Goal: Task Accomplishment & Management: Complete application form

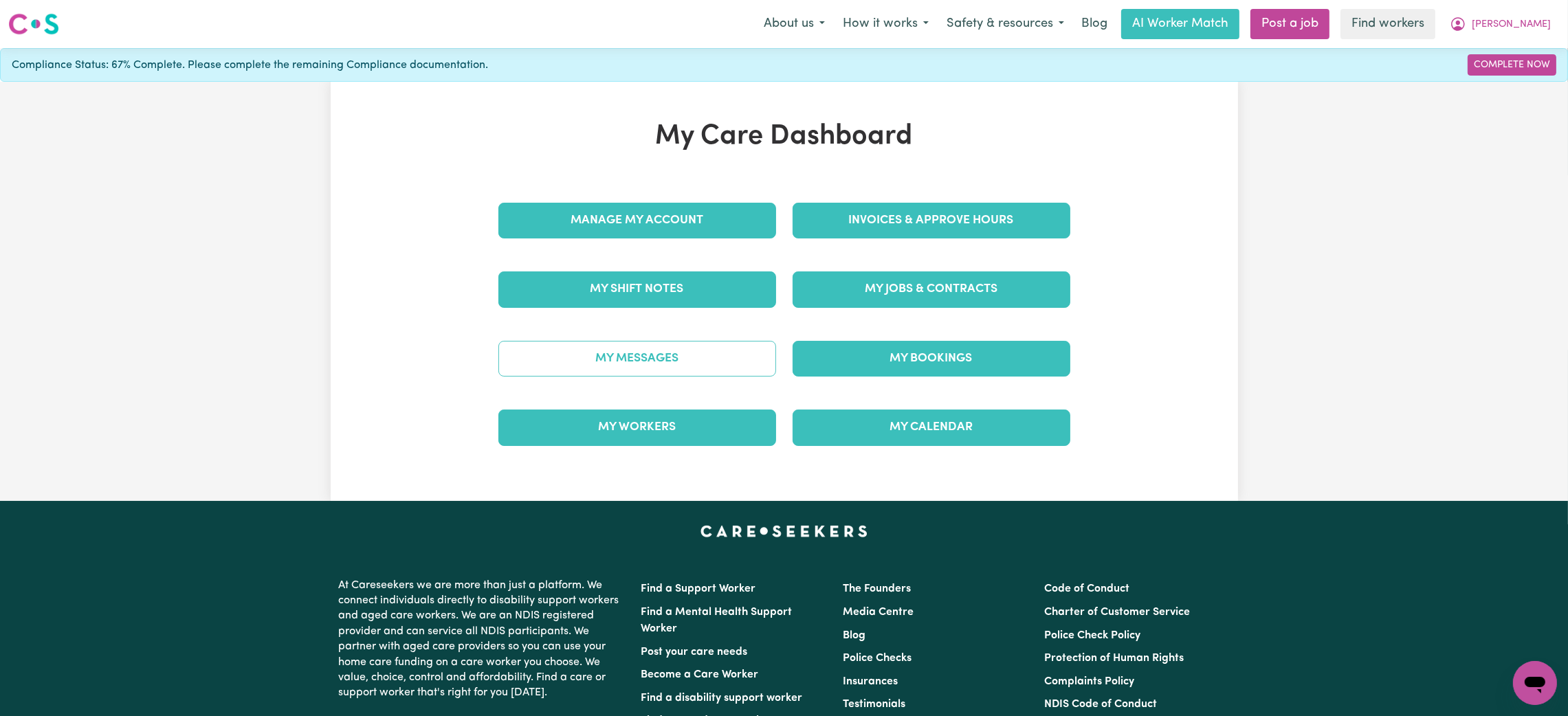
click at [646, 355] on link "My Messages" at bounding box center [637, 358] width 278 height 35
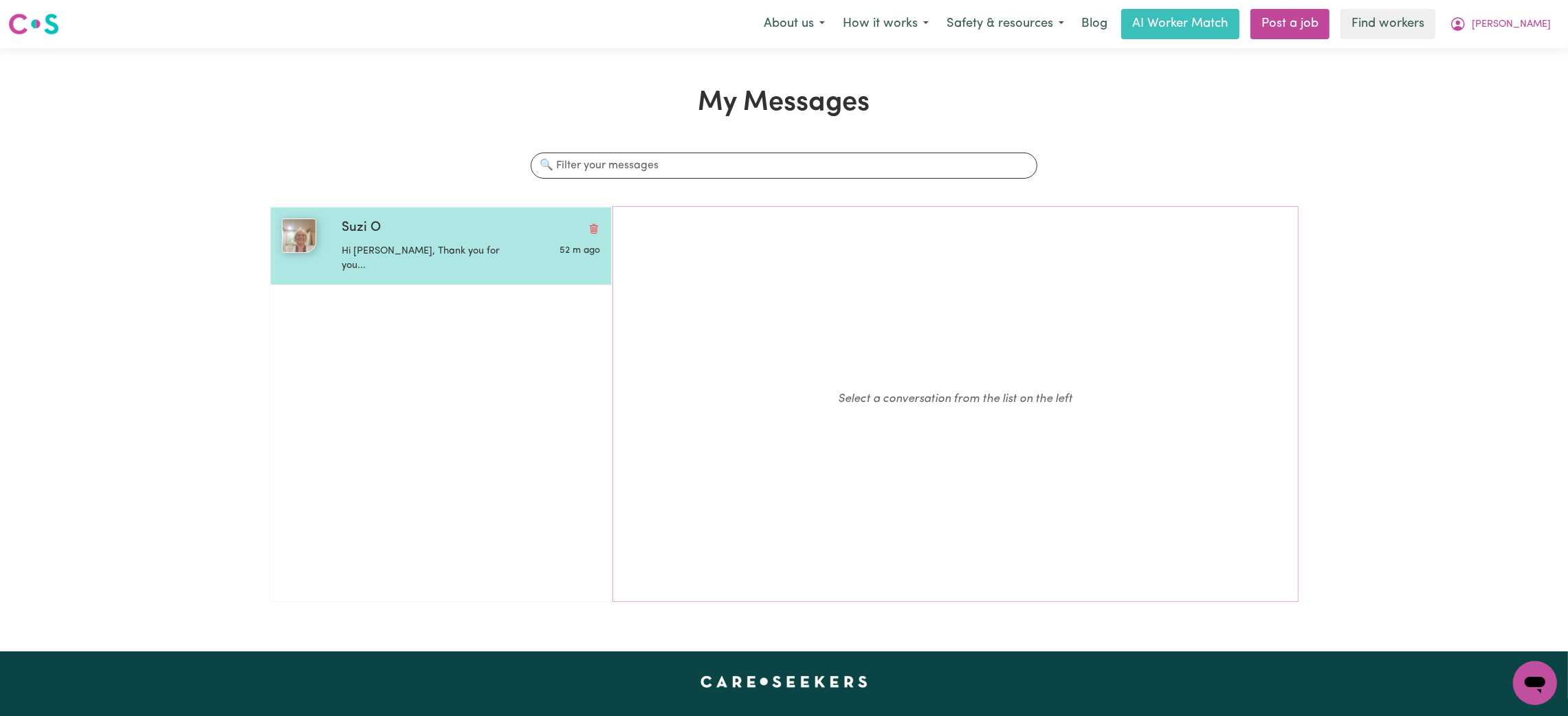
click at [471, 217] on div "Suzi O Hi Kristine, Thank you for you... 52 m ago" at bounding box center [441, 246] width 342 height 78
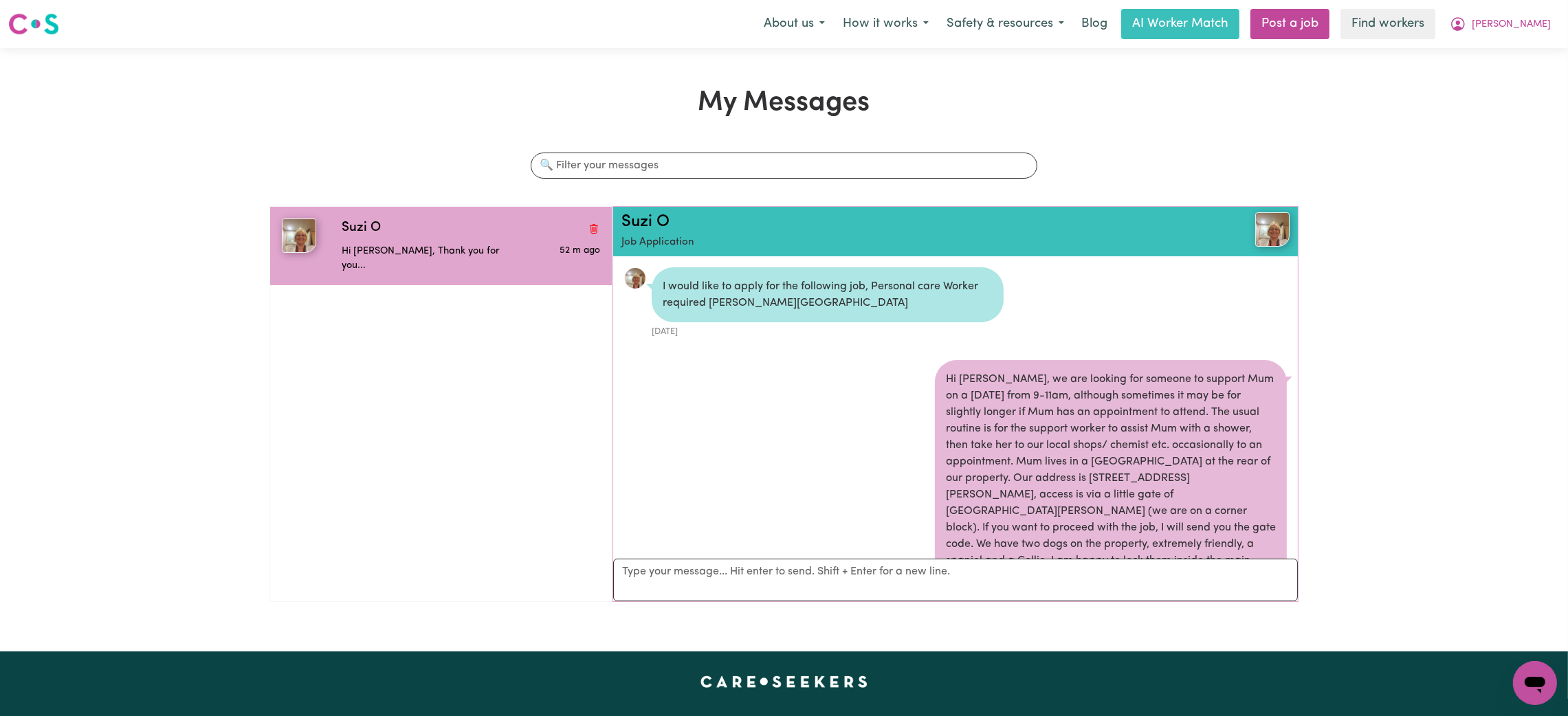
click at [1542, 8] on div "Menu About us How it works Safety & resources Blog AI Worker Match Post a job F…" at bounding box center [784, 24] width 1568 height 32
click at [1537, 23] on span "[PERSON_NAME]" at bounding box center [1511, 25] width 79 height 15
click at [1500, 40] on link "My Dashboard" at bounding box center [1504, 53] width 108 height 26
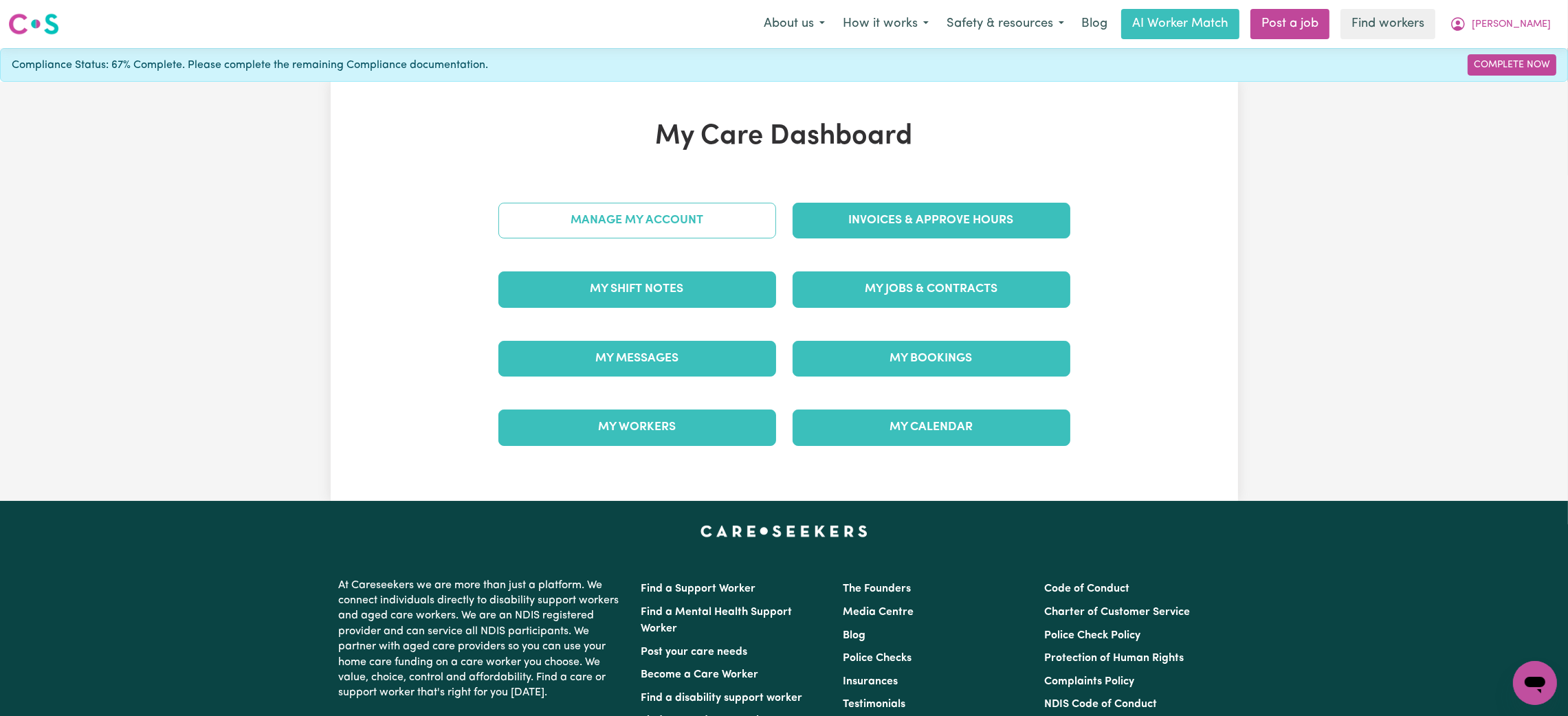
click at [724, 206] on link "Manage My Account" at bounding box center [637, 220] width 278 height 35
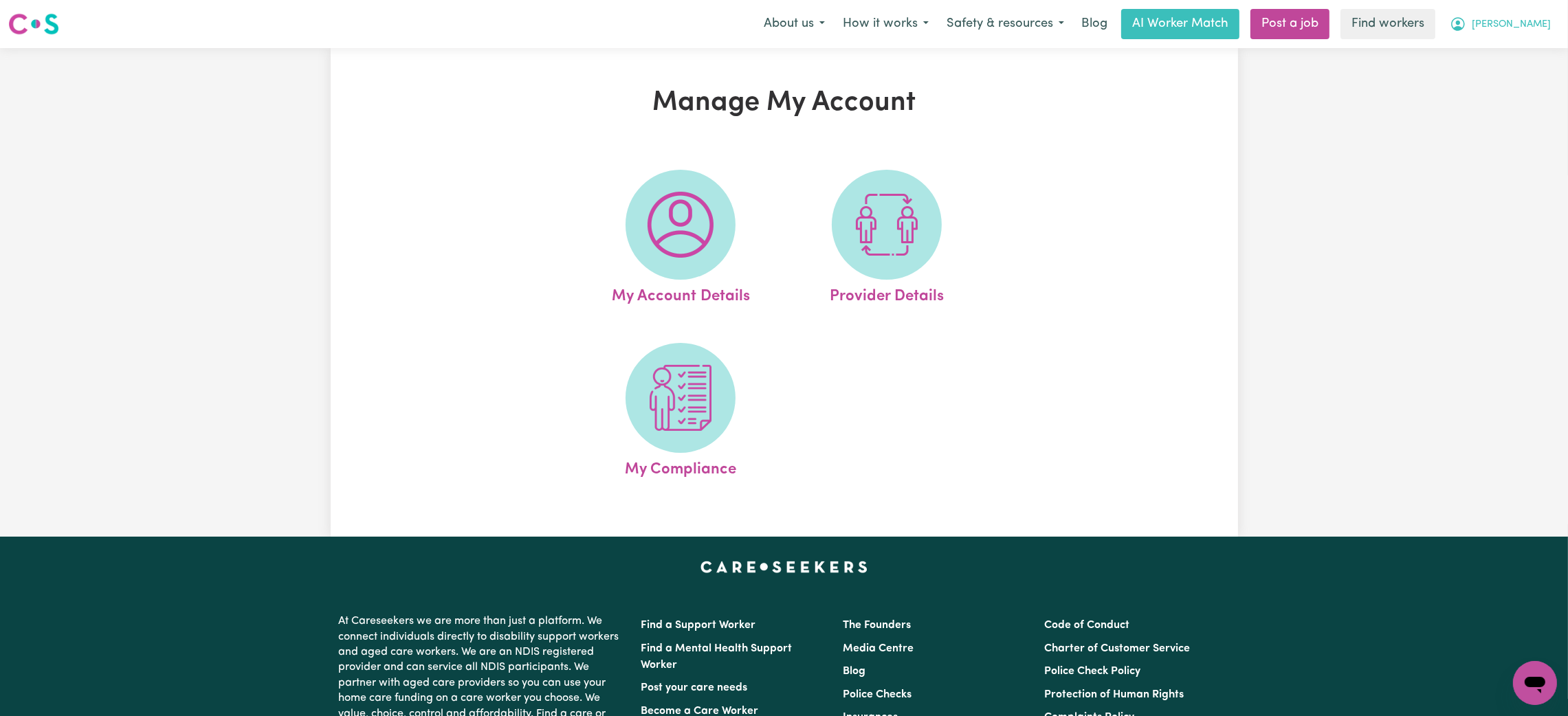
click at [1550, 28] on button "[PERSON_NAME]" at bounding box center [1500, 24] width 119 height 29
click at [1511, 47] on link "My Dashboard" at bounding box center [1504, 53] width 108 height 26
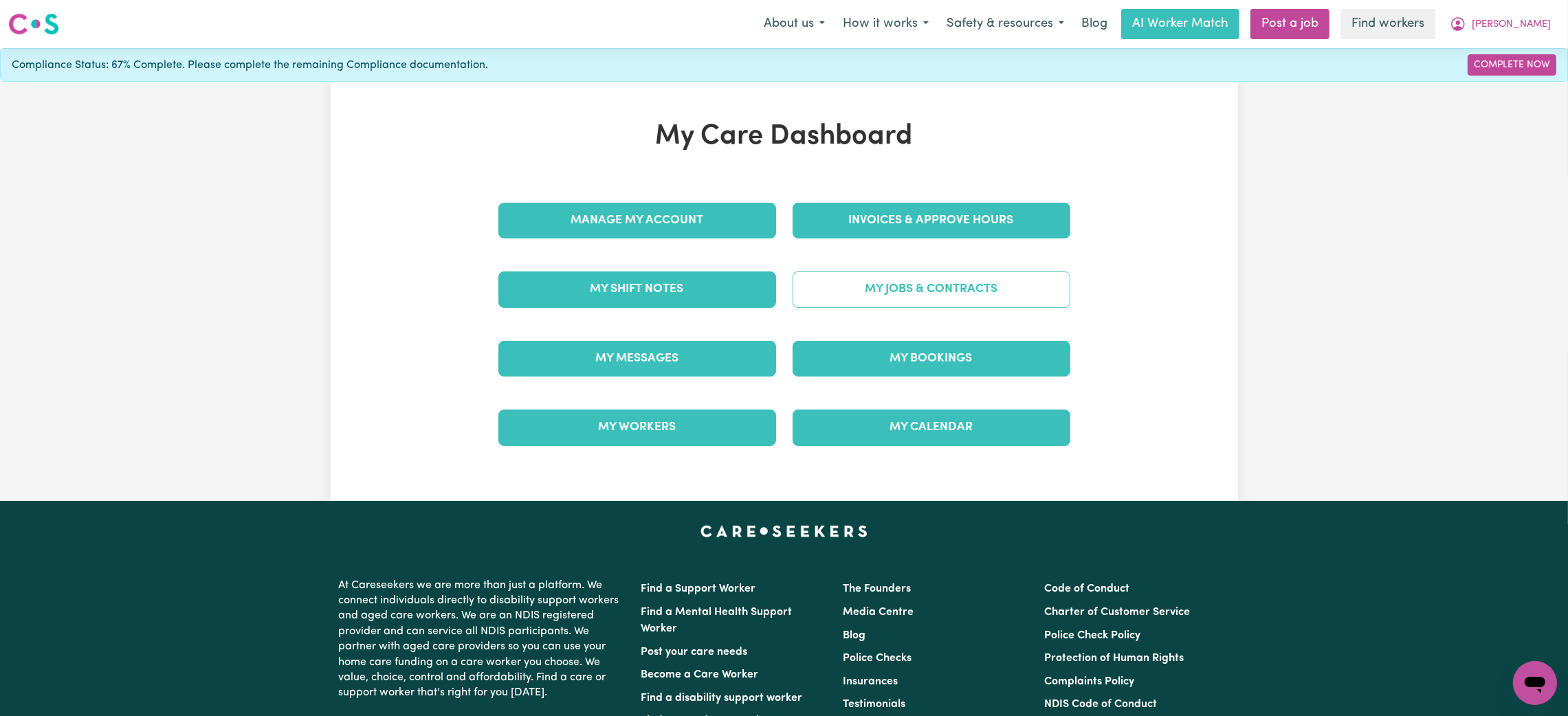
click at [842, 274] on link "My Jobs & Contracts" at bounding box center [931, 289] width 278 height 35
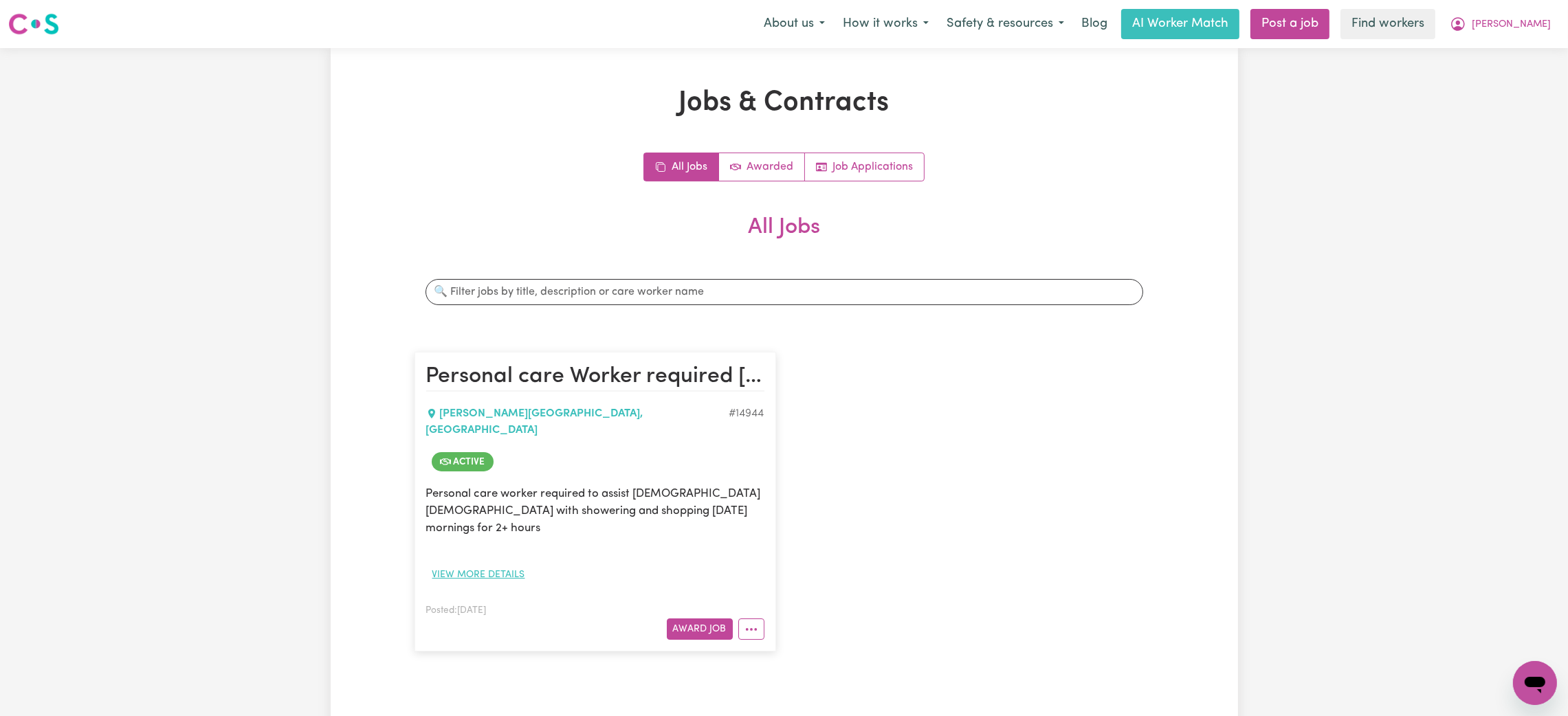
click at [476, 565] on button "View more details" at bounding box center [478, 575] width 105 height 22
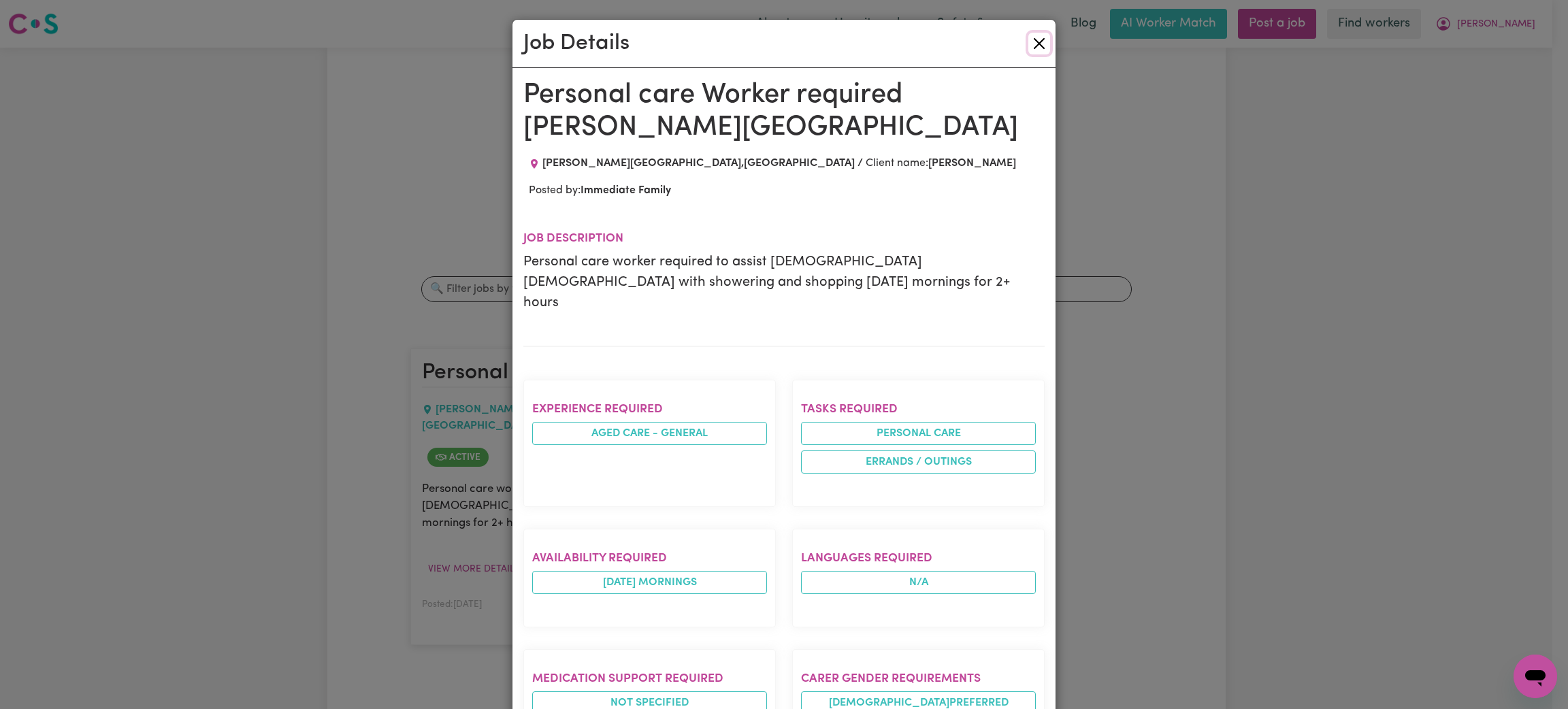
click at [1029, 41] on button "Close" at bounding box center [1040, 44] width 22 height 22
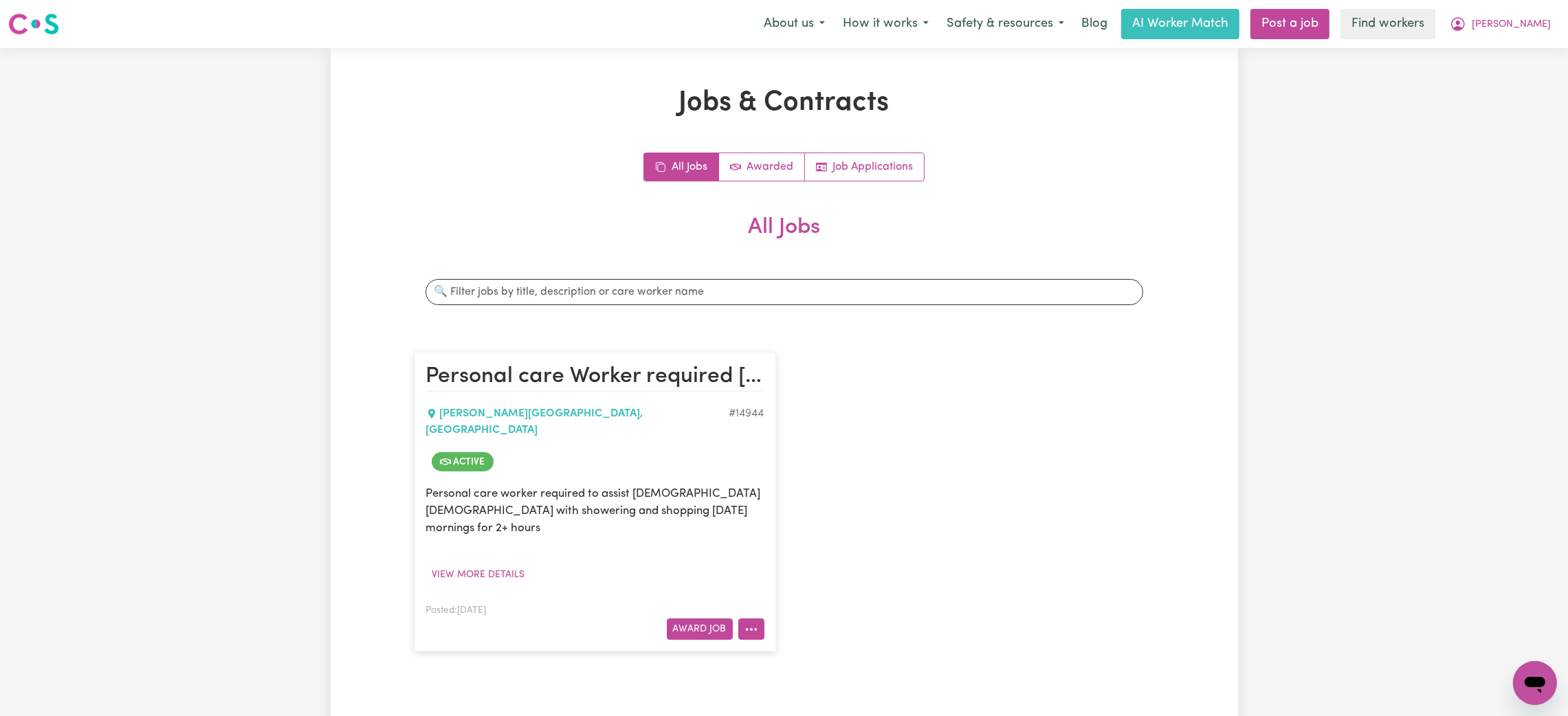
click at [744, 623] on icon "More options" at bounding box center [751, 630] width 14 height 14
click at [788, 446] on link "View/Edit Contract" at bounding box center [806, 460] width 133 height 28
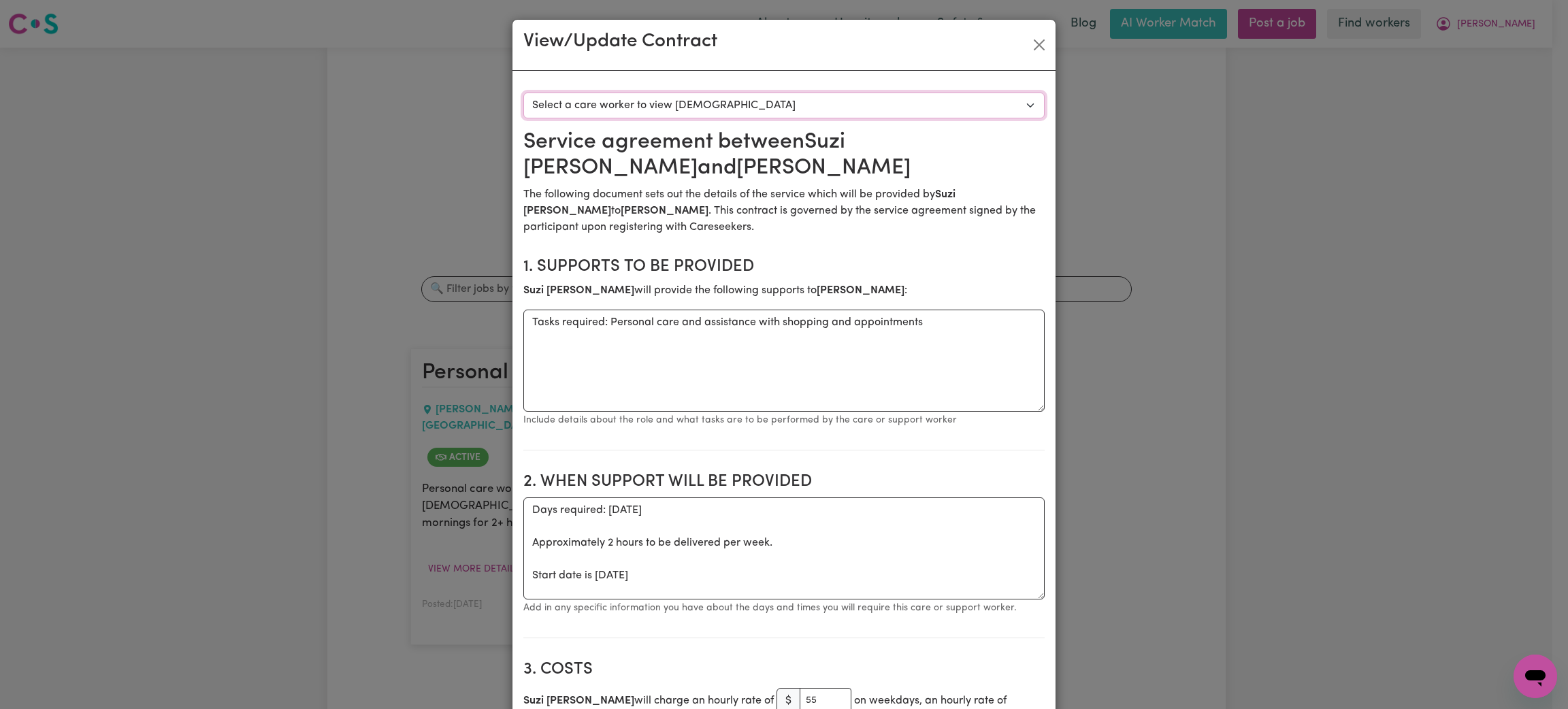
click at [695, 105] on select "Select a care worker to view contract #10571 - Suzi O'Sullivan (contract accept…" at bounding box center [784, 106] width 521 height 26
select select "10183"
click at [523, 93] on select "Select a care worker to view contract #10571 - Suzi O'Sullivan (contract accept…" at bounding box center [784, 106] width 521 height 26
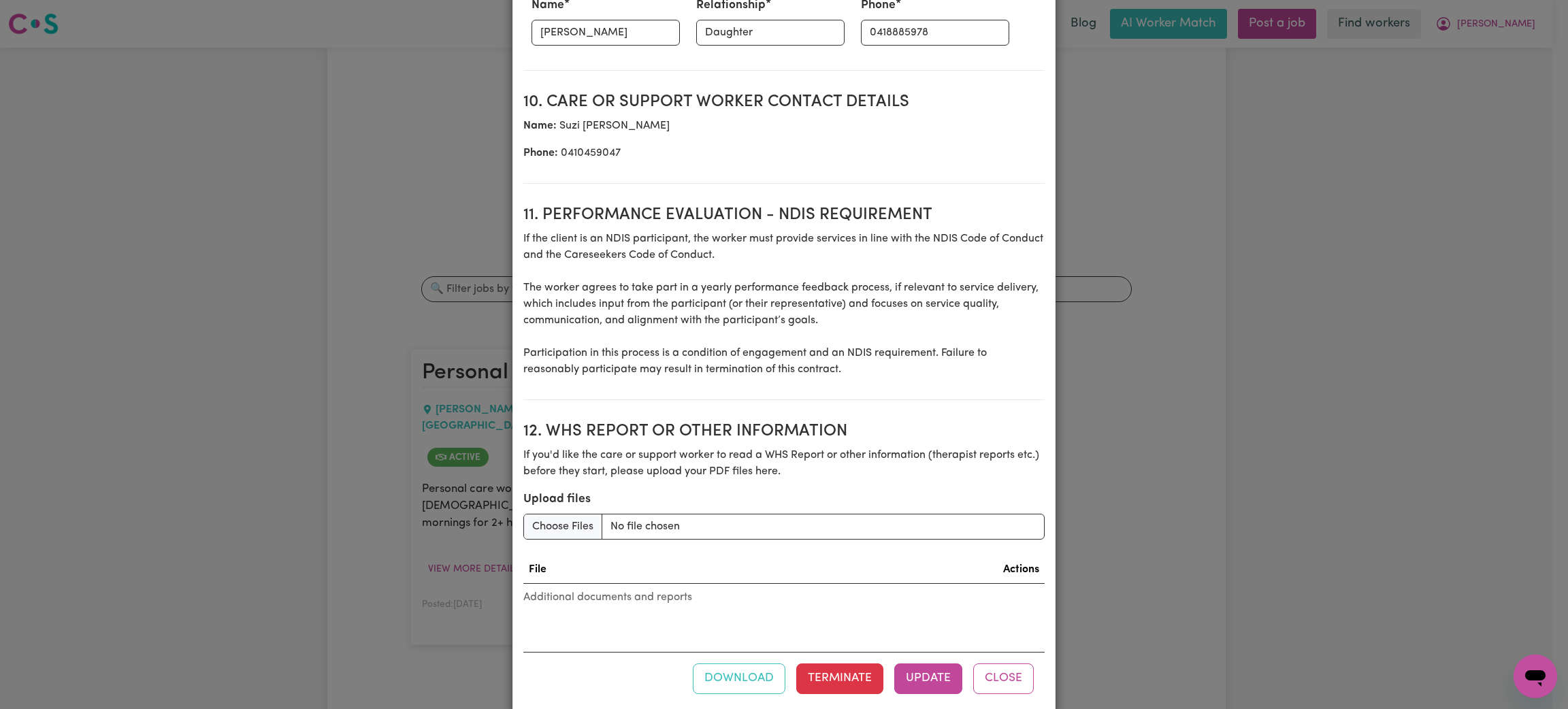
scroll to position [1669, 0]
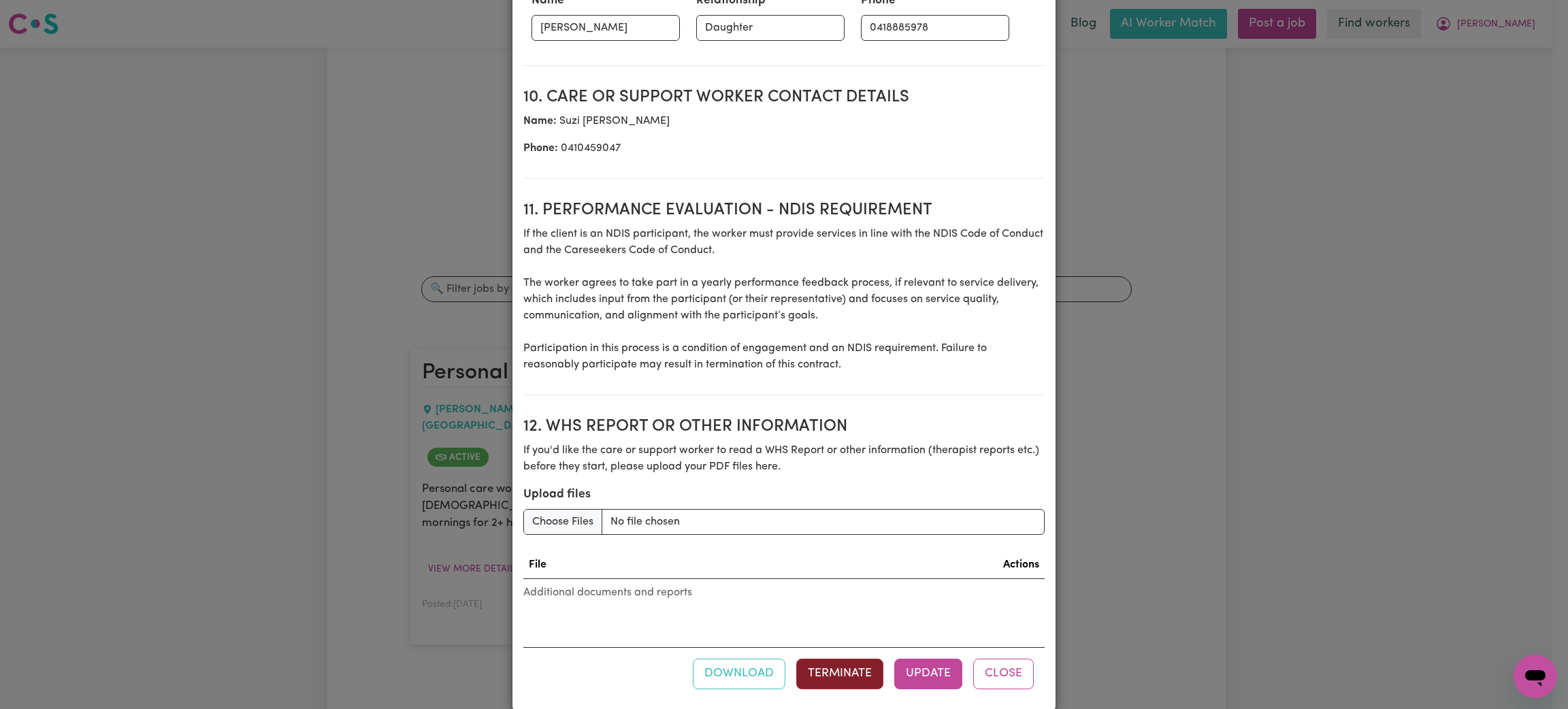
click at [857, 671] on button "Terminate" at bounding box center [840, 674] width 87 height 30
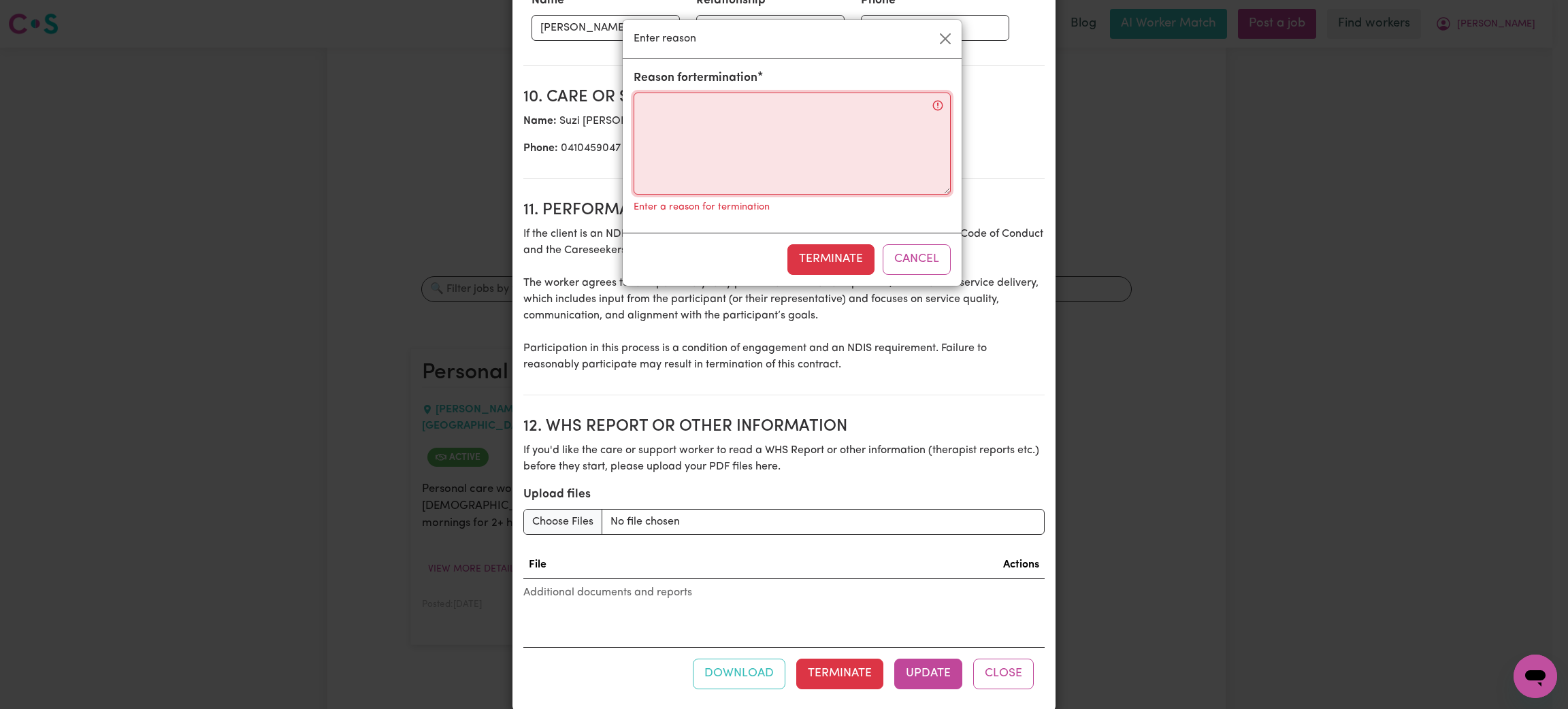
click at [693, 111] on textarea "Reason for termination" at bounding box center [792, 144] width 317 height 102
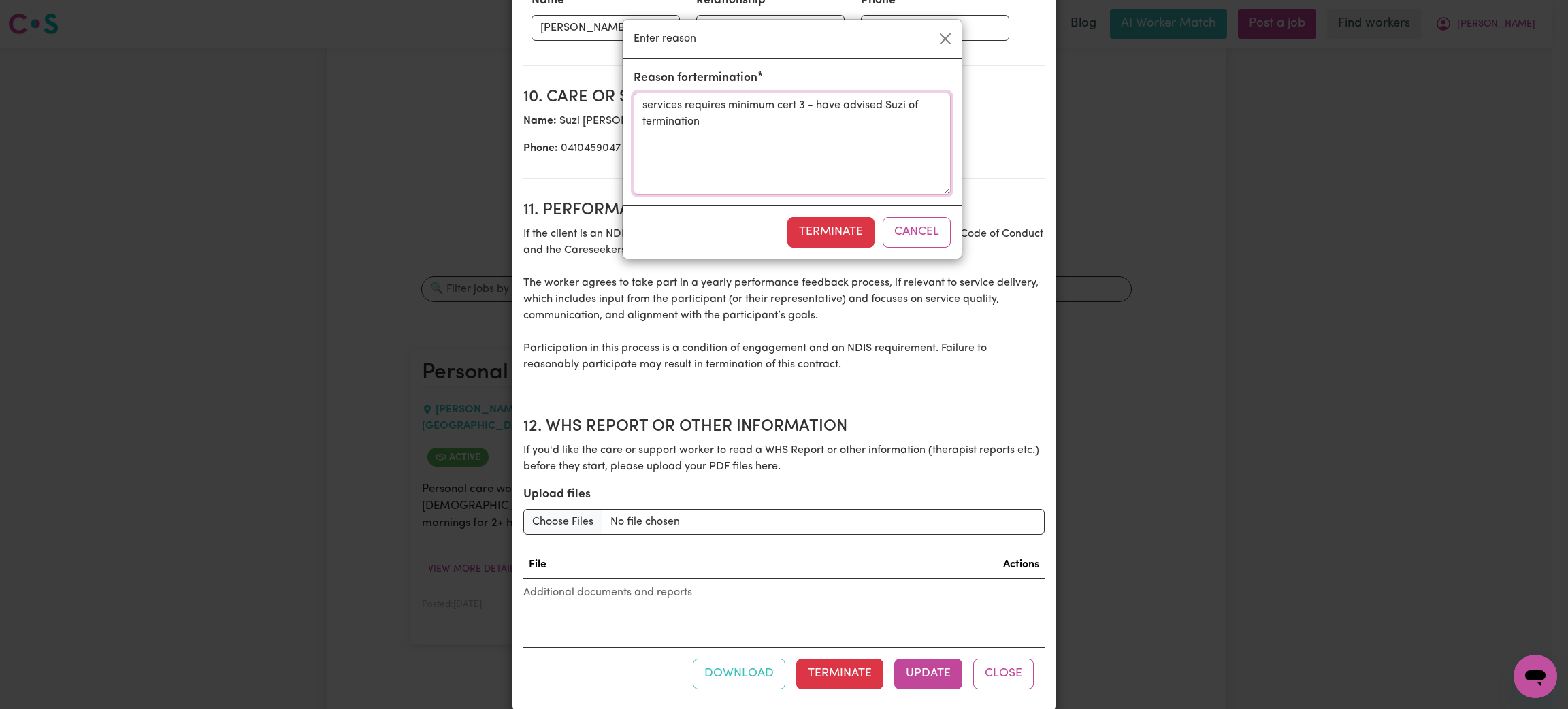
click at [676, 133] on textarea "services requires minimum cert 3 - have advised Suzi of termination" at bounding box center [792, 144] width 317 height 102
type textarea "c"
click at [675, 124] on textarea "service requires a minimum of cert 3 - have advised Suzi of cancelation of cont…" at bounding box center [792, 144] width 317 height 102
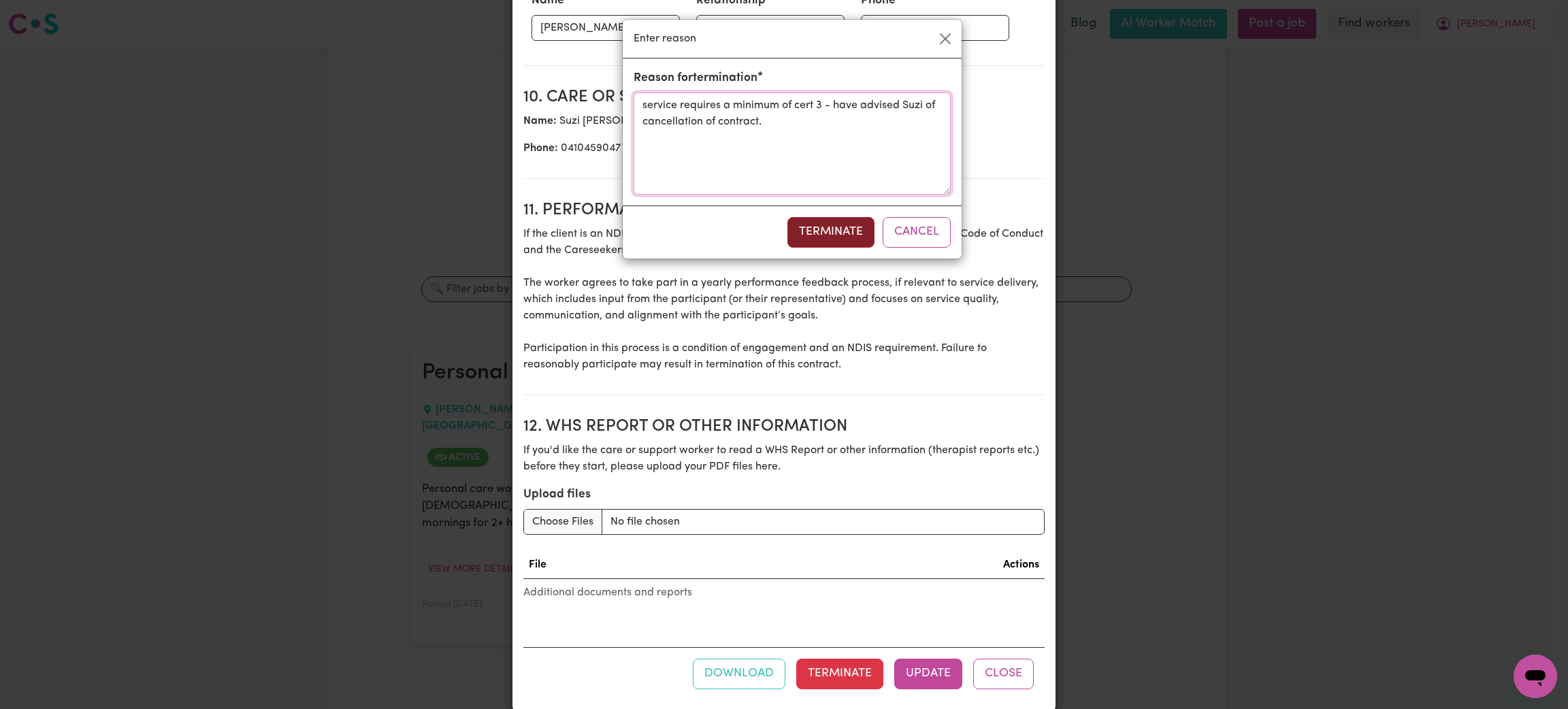
type textarea "service requires a minimum of cert 3 - have advised Suzi of cancellation of con…"
click at [827, 226] on button "Terminate" at bounding box center [831, 232] width 87 height 30
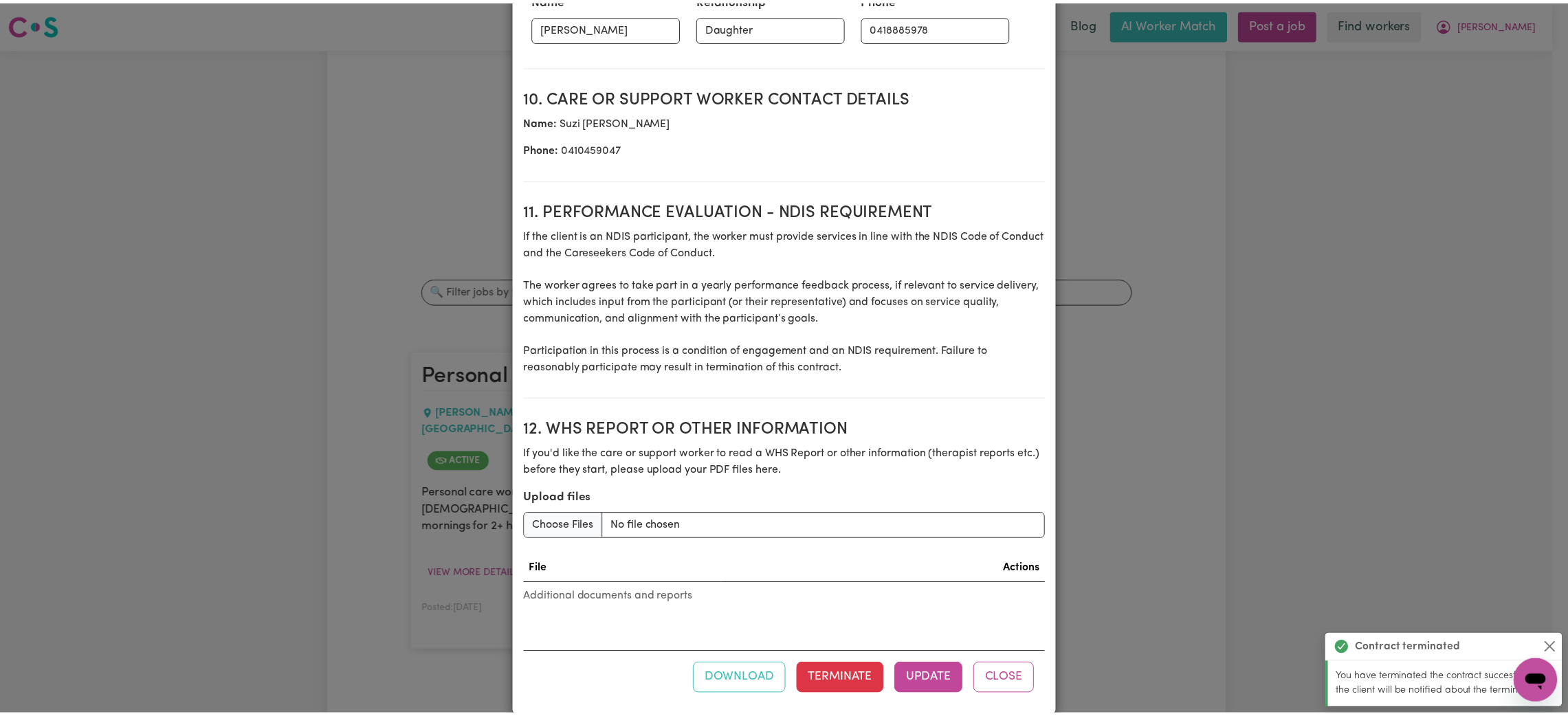
scroll to position [0, 0]
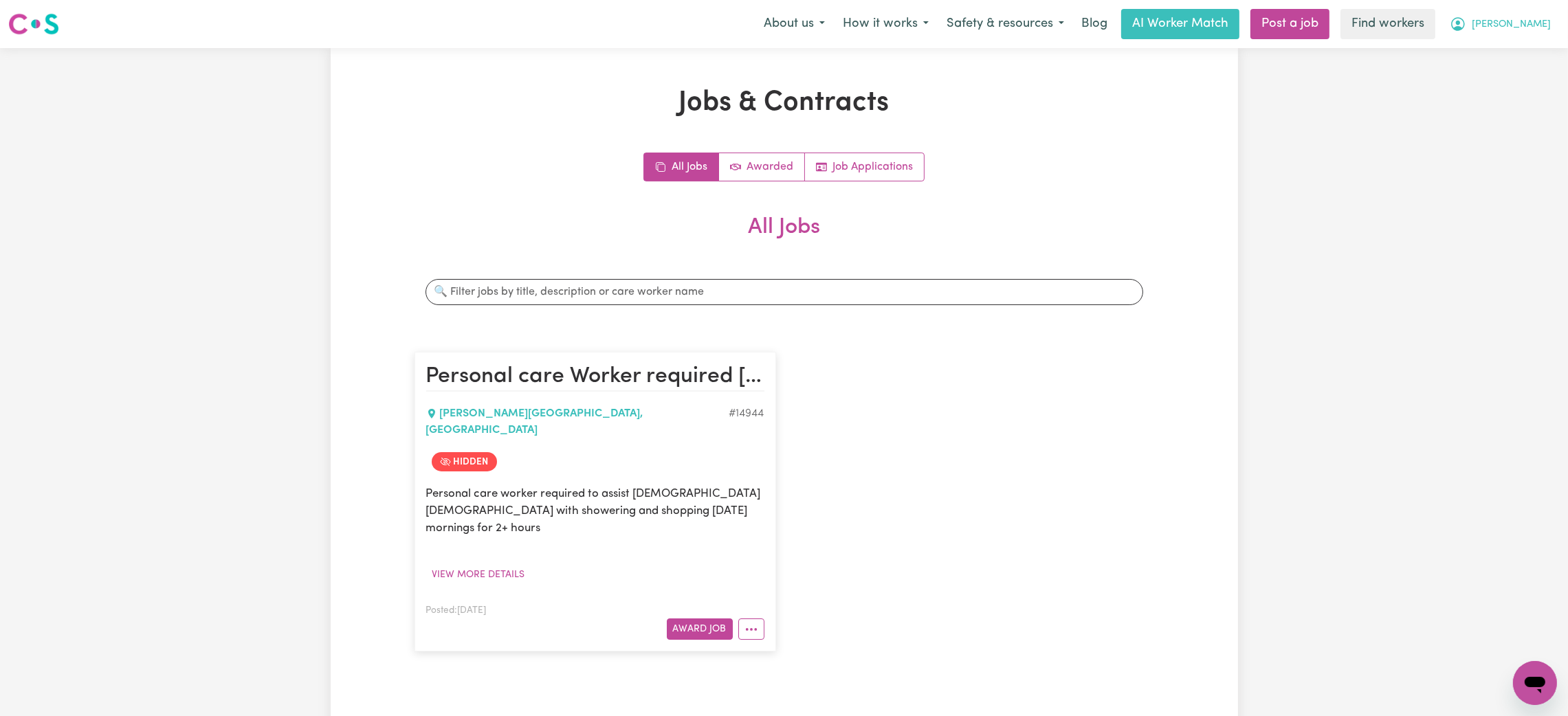
click at [1537, 19] on span "[PERSON_NAME]" at bounding box center [1511, 25] width 79 height 15
click at [1501, 77] on link "Logout" at bounding box center [1504, 79] width 108 height 26
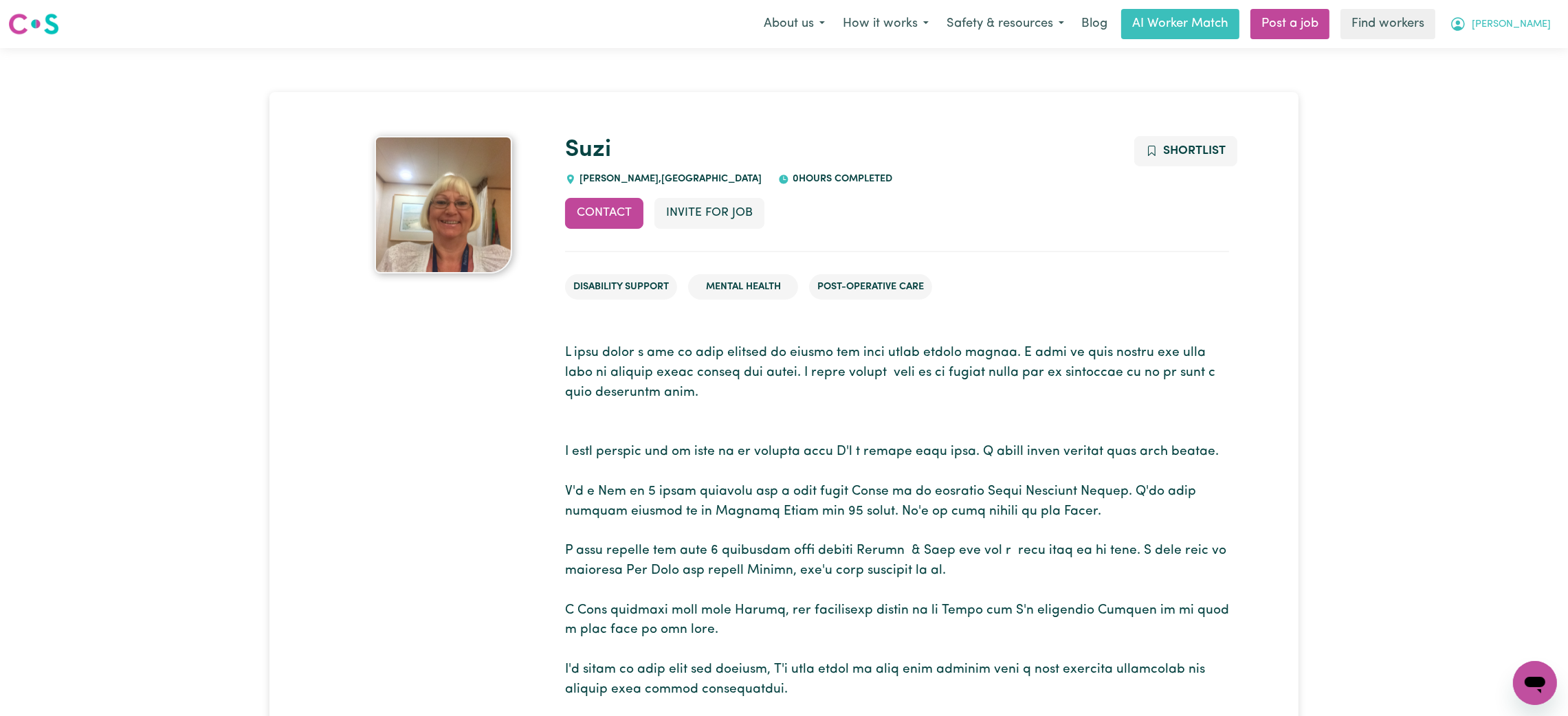
click at [1548, 19] on button "[PERSON_NAME]" at bounding box center [1500, 24] width 119 height 29
click at [1528, 44] on link "My Dashboard" at bounding box center [1504, 53] width 108 height 26
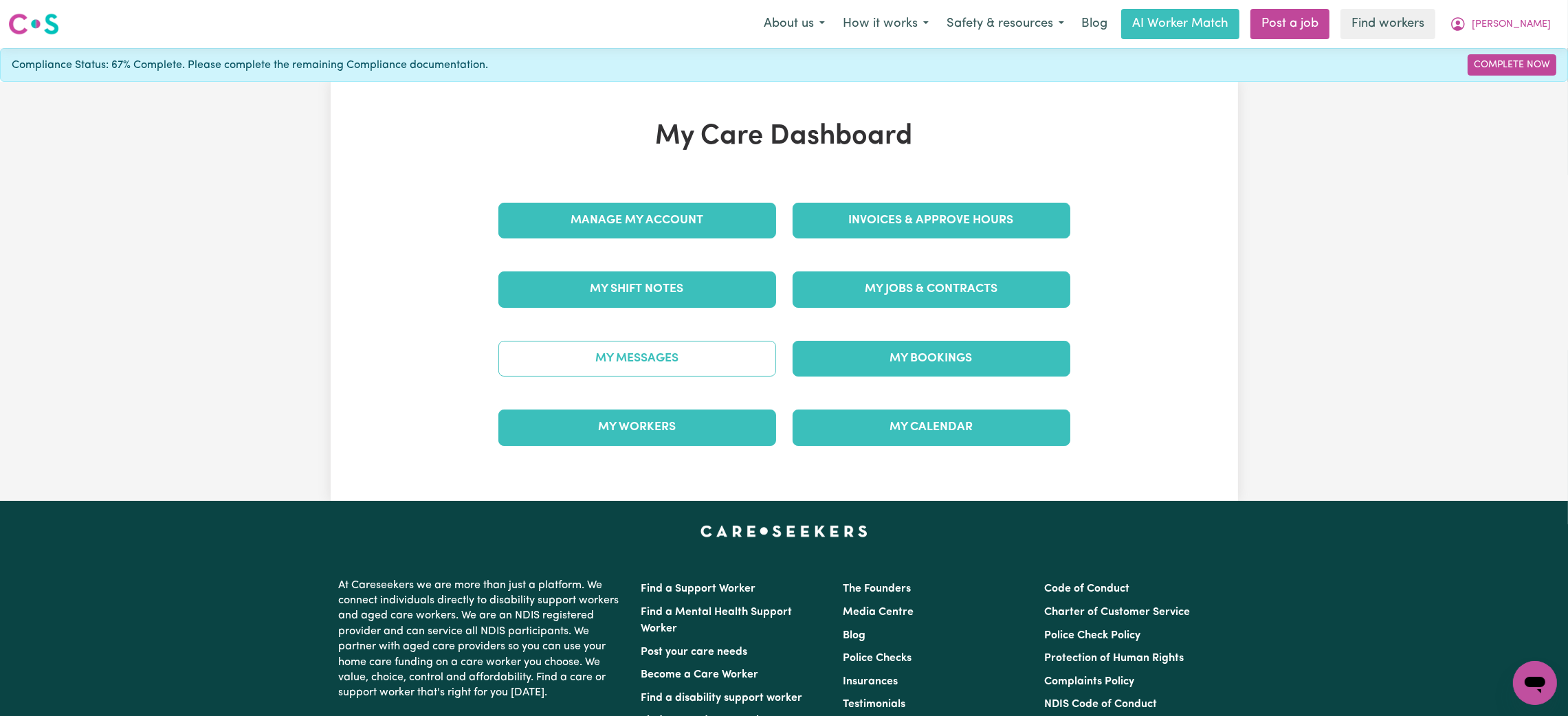
click at [708, 356] on link "My Messages" at bounding box center [637, 358] width 278 height 35
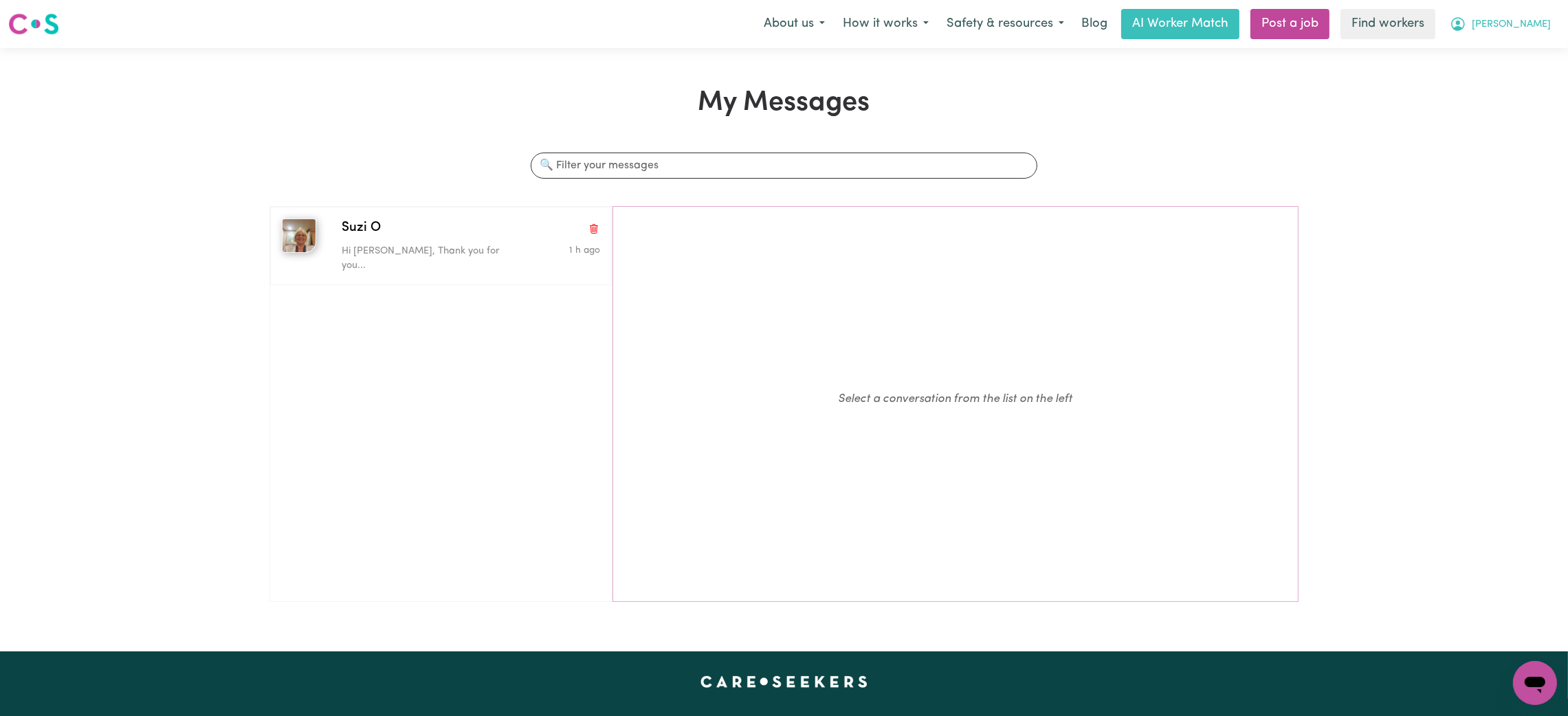
click at [1516, 17] on span "[PERSON_NAME]" at bounding box center [1511, 25] width 79 height 15
click at [1399, 17] on link "Find workers" at bounding box center [1387, 24] width 95 height 31
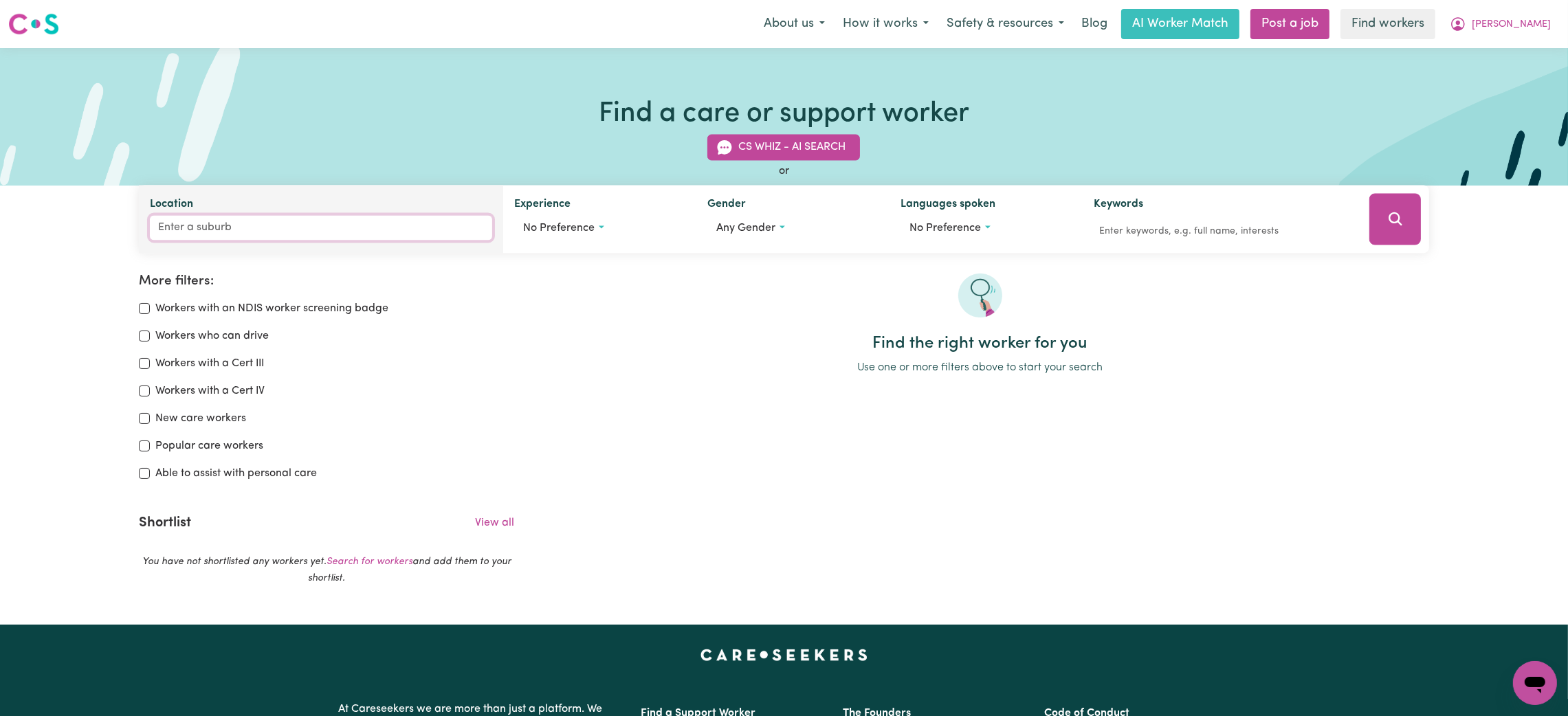
click at [265, 226] on input "Location" at bounding box center [321, 228] width 342 height 25
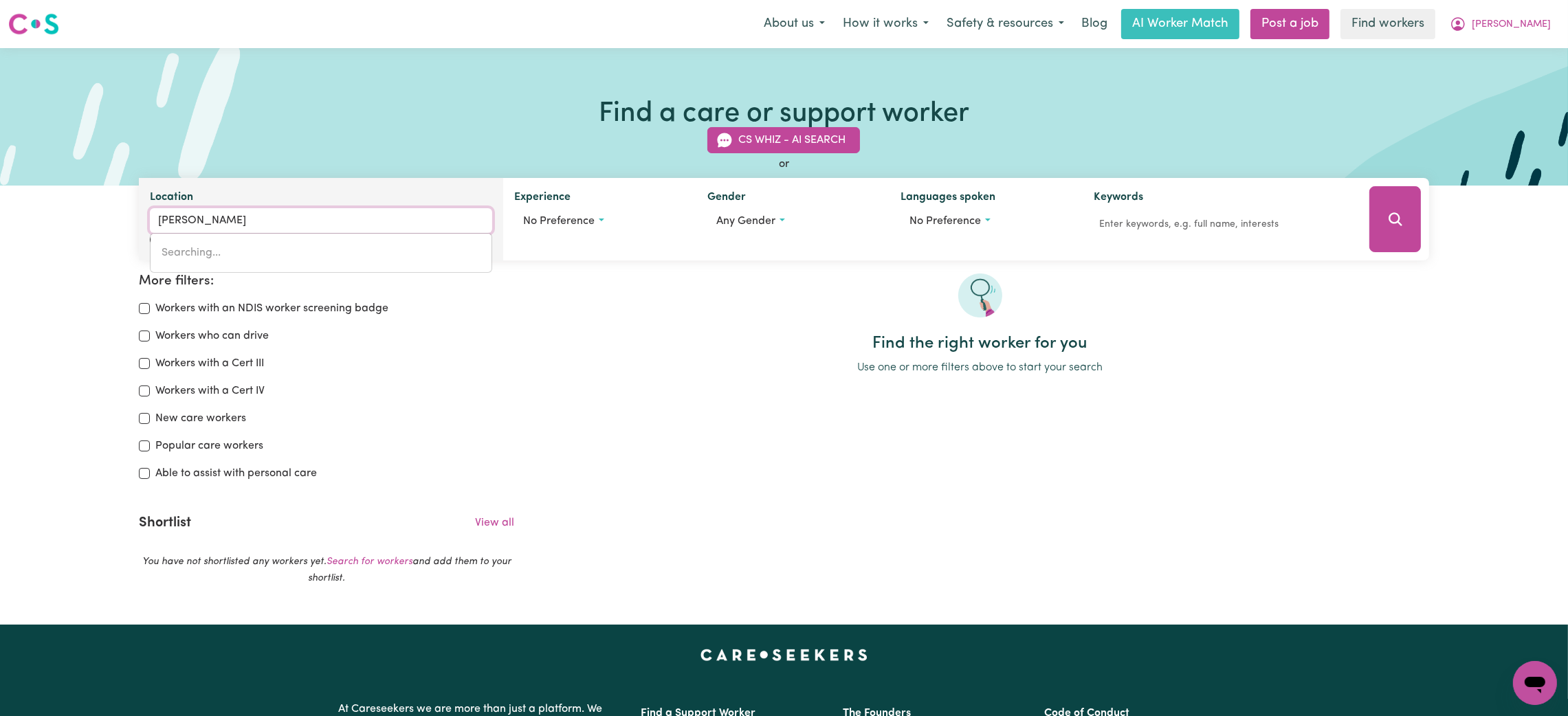
type input "[PERSON_NAME]"
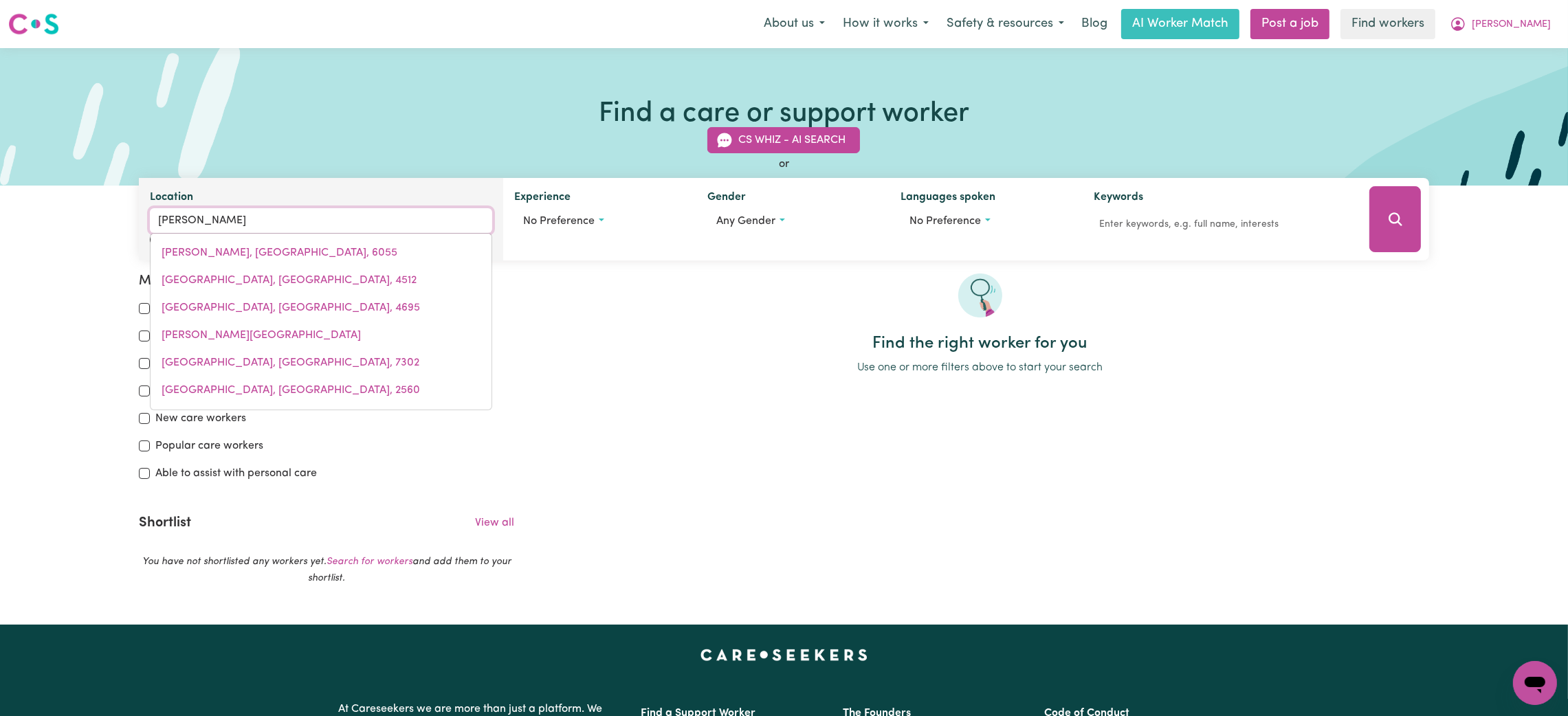
type input "[PERSON_NAME][GEOGRAPHIC_DATA], [GEOGRAPHIC_DATA], 2484"
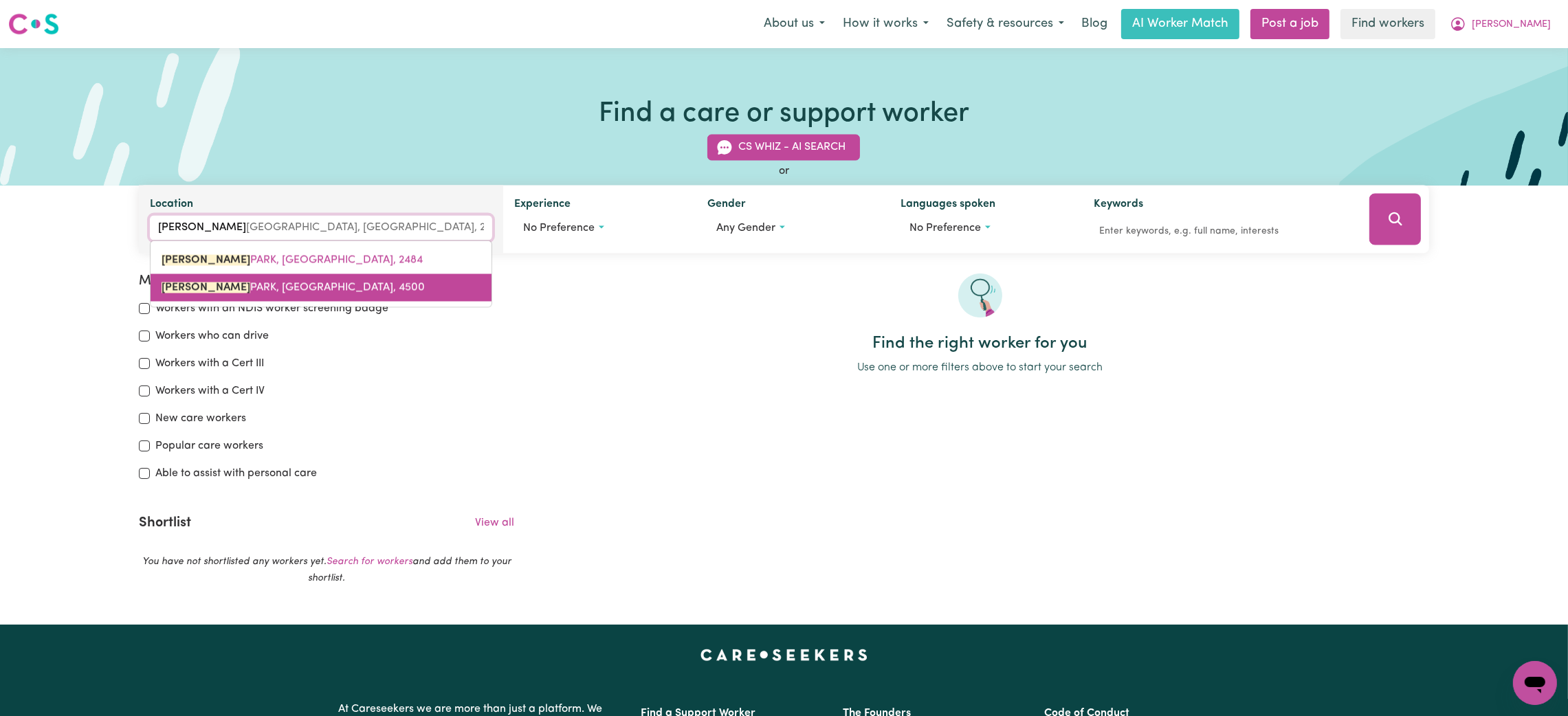
click at [199, 299] on link "[PERSON_NAME][GEOGRAPHIC_DATA], [GEOGRAPHIC_DATA], 4500" at bounding box center [321, 288] width 341 height 28
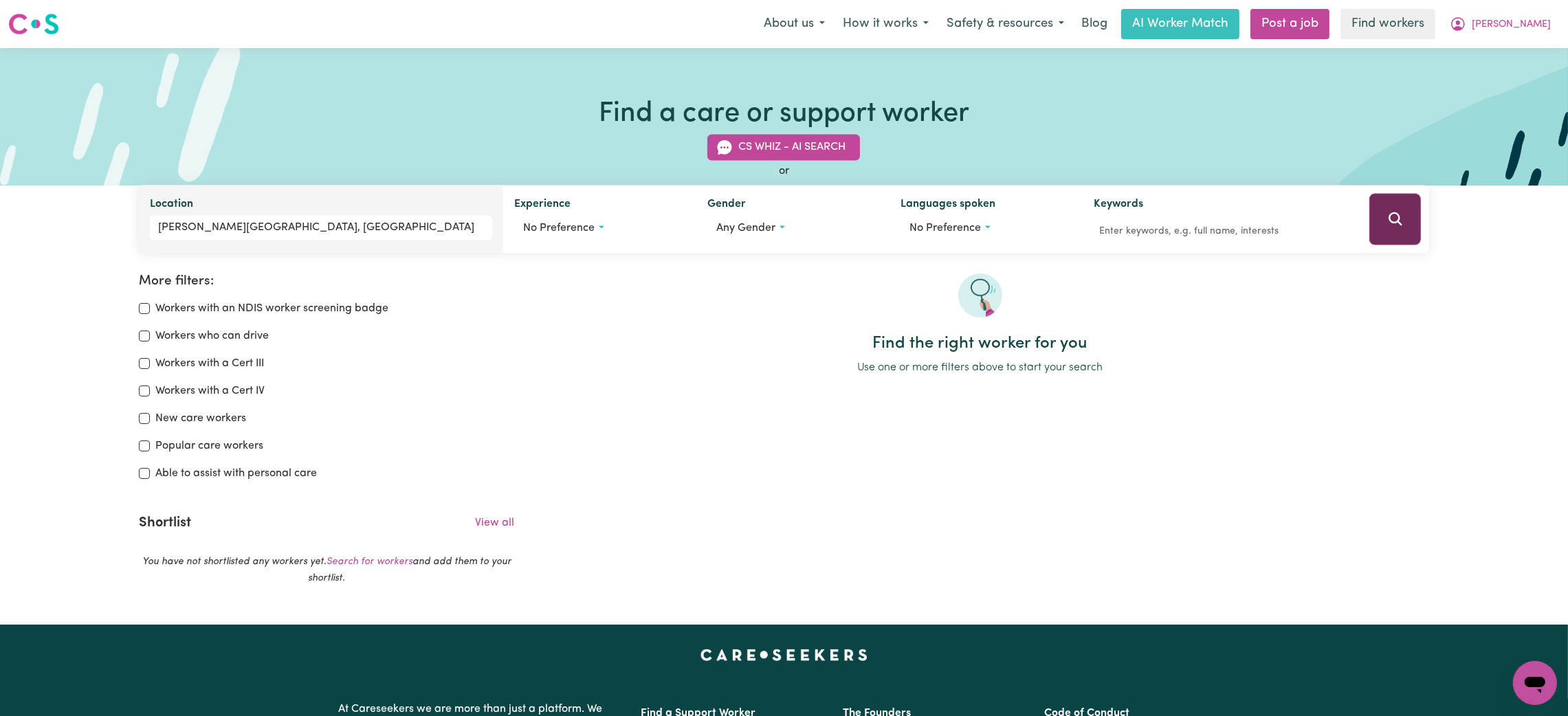
click at [1407, 225] on button "Search" at bounding box center [1395, 219] width 51 height 51
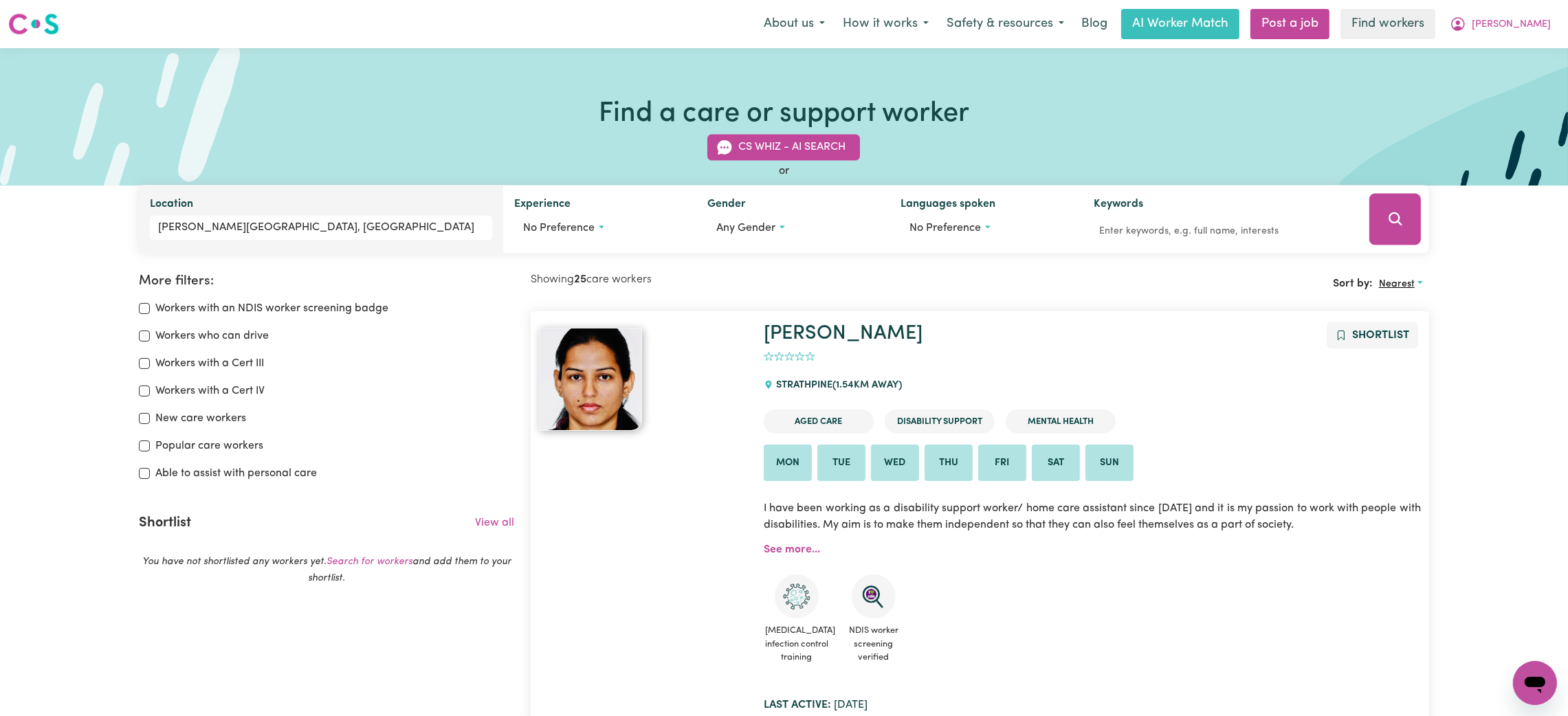
click at [1416, 274] on button "Nearest" at bounding box center [1401, 284] width 56 height 22
click at [1417, 344] on link "Last active" at bounding box center [1428, 344] width 108 height 28
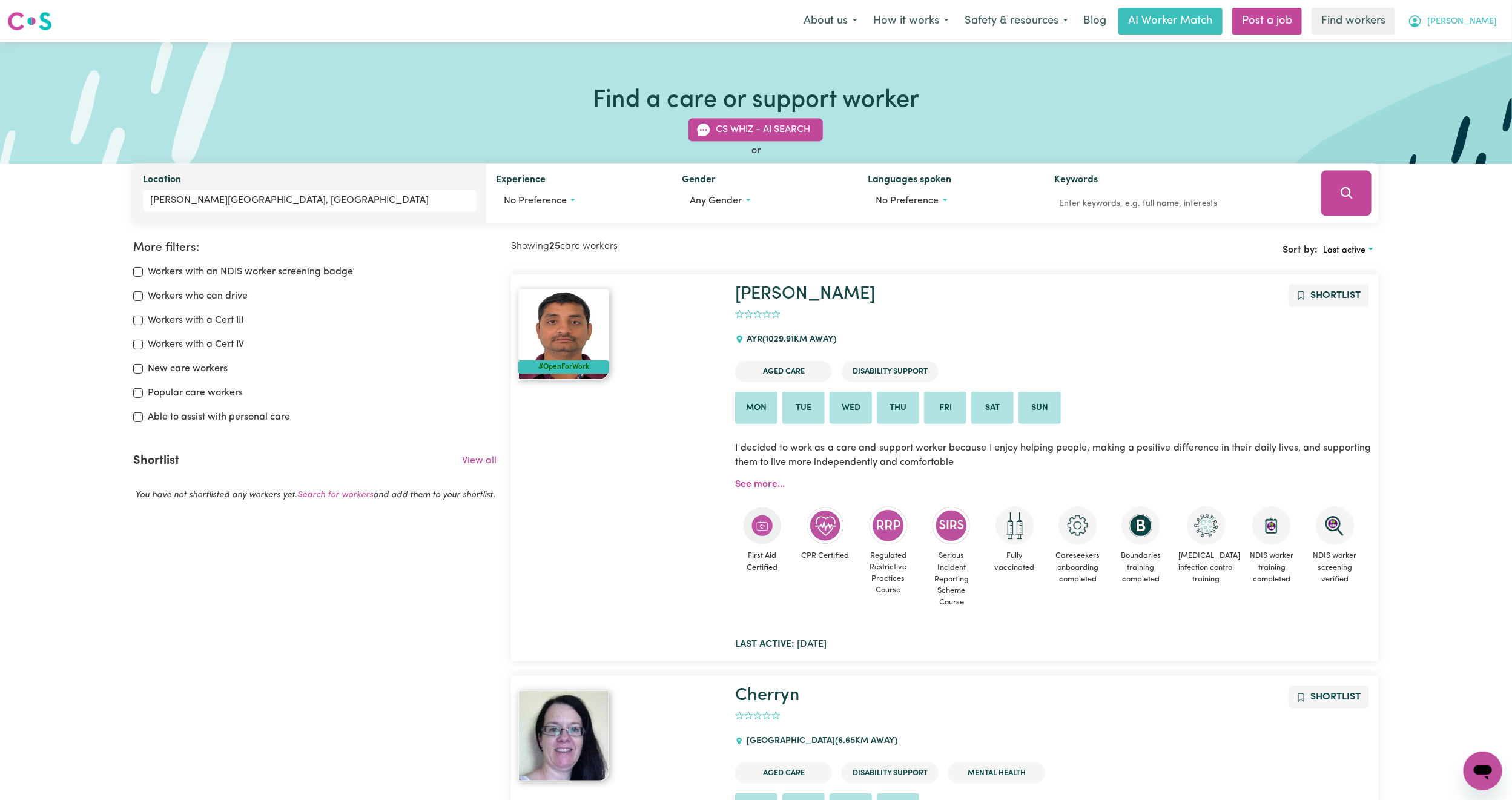
click at [1380, 21] on span "[PERSON_NAME]" at bounding box center [1462, 22] width 70 height 13
click at [1380, 62] on link "Logout" at bounding box center [1456, 70] width 95 height 23
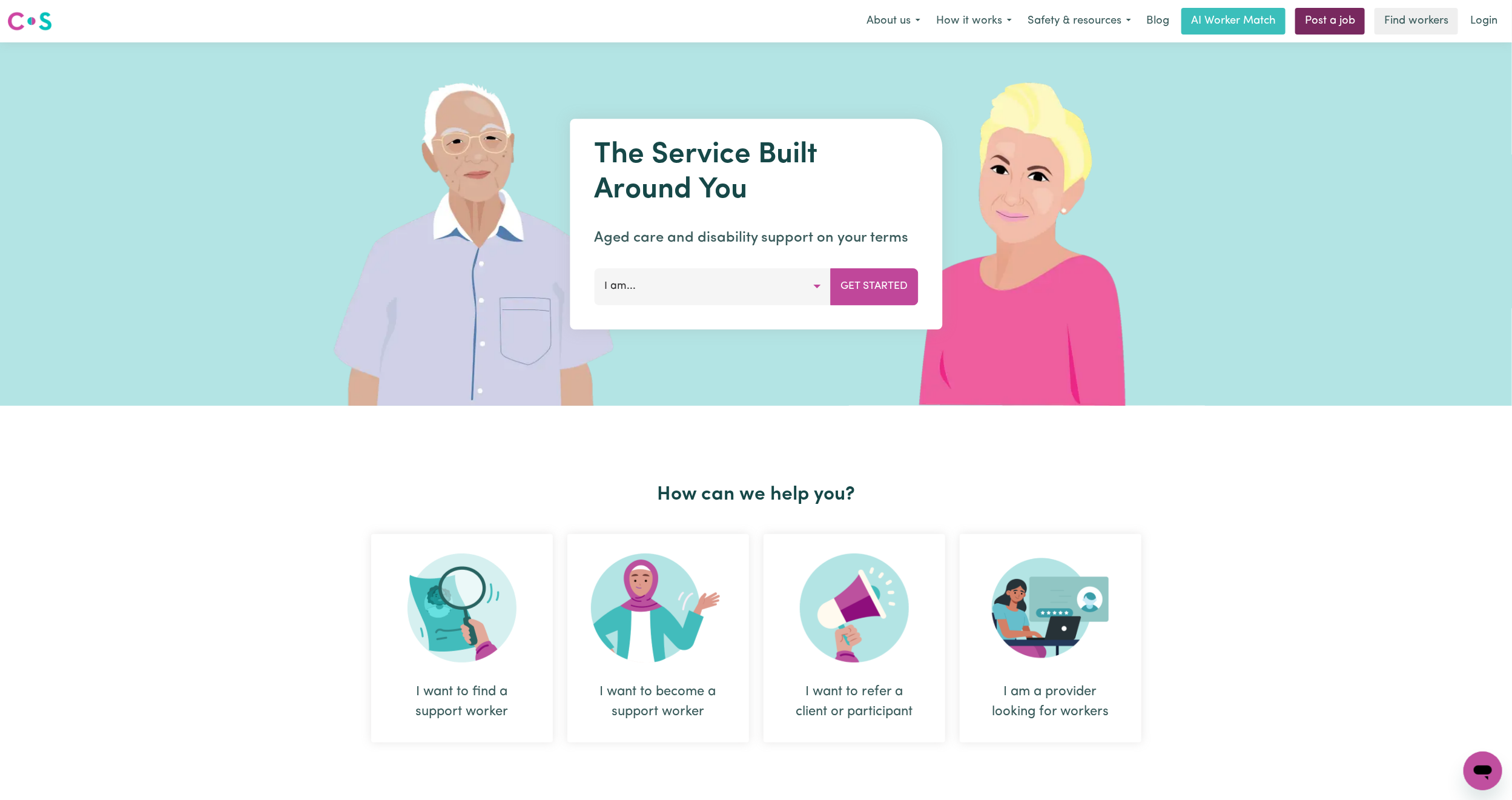
click at [1342, 18] on link "Post a job" at bounding box center [1330, 21] width 70 height 27
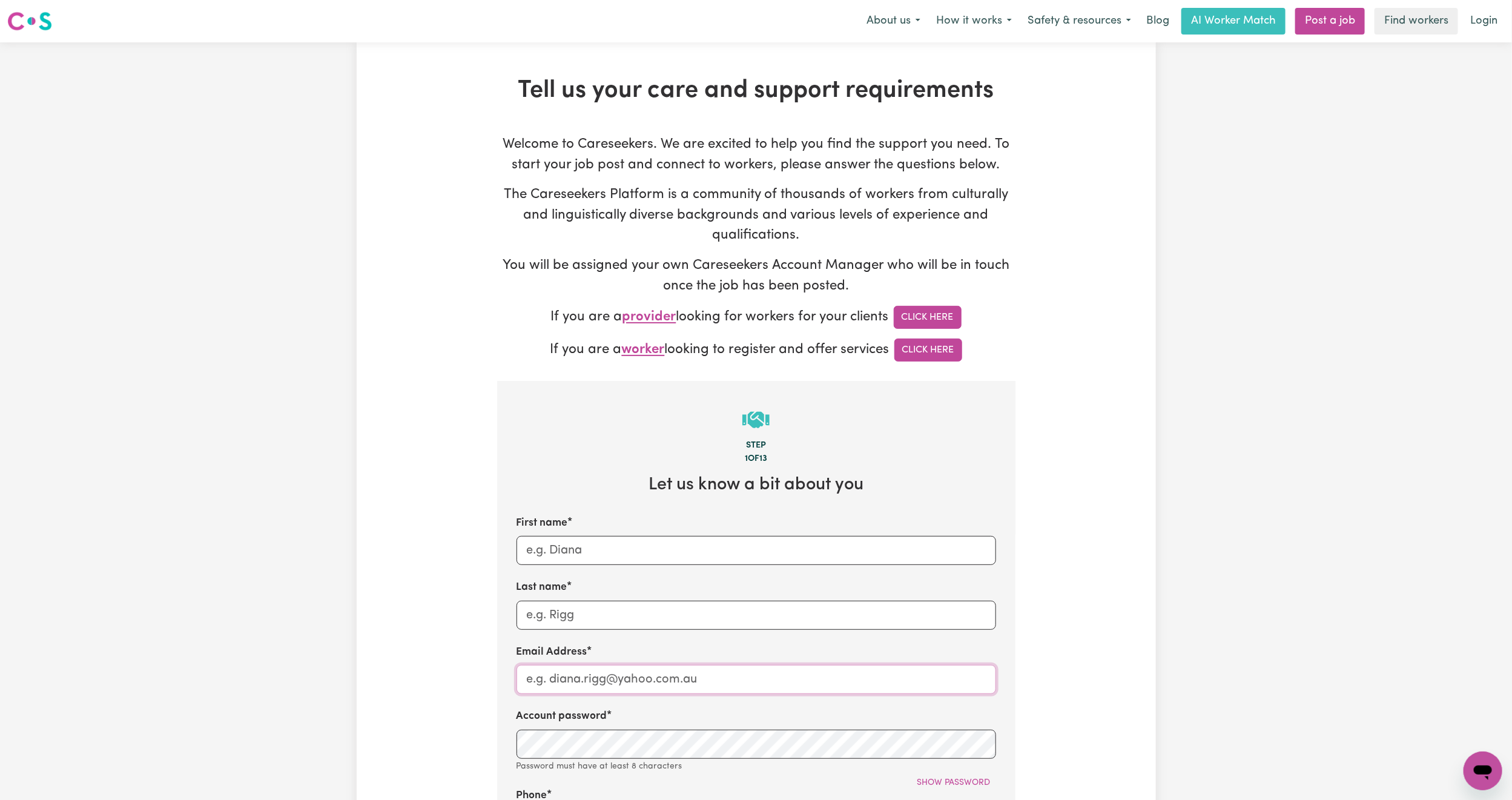
type input "[PERSON_NAME][EMAIL_ADDRESS][DOMAIN_NAME]"
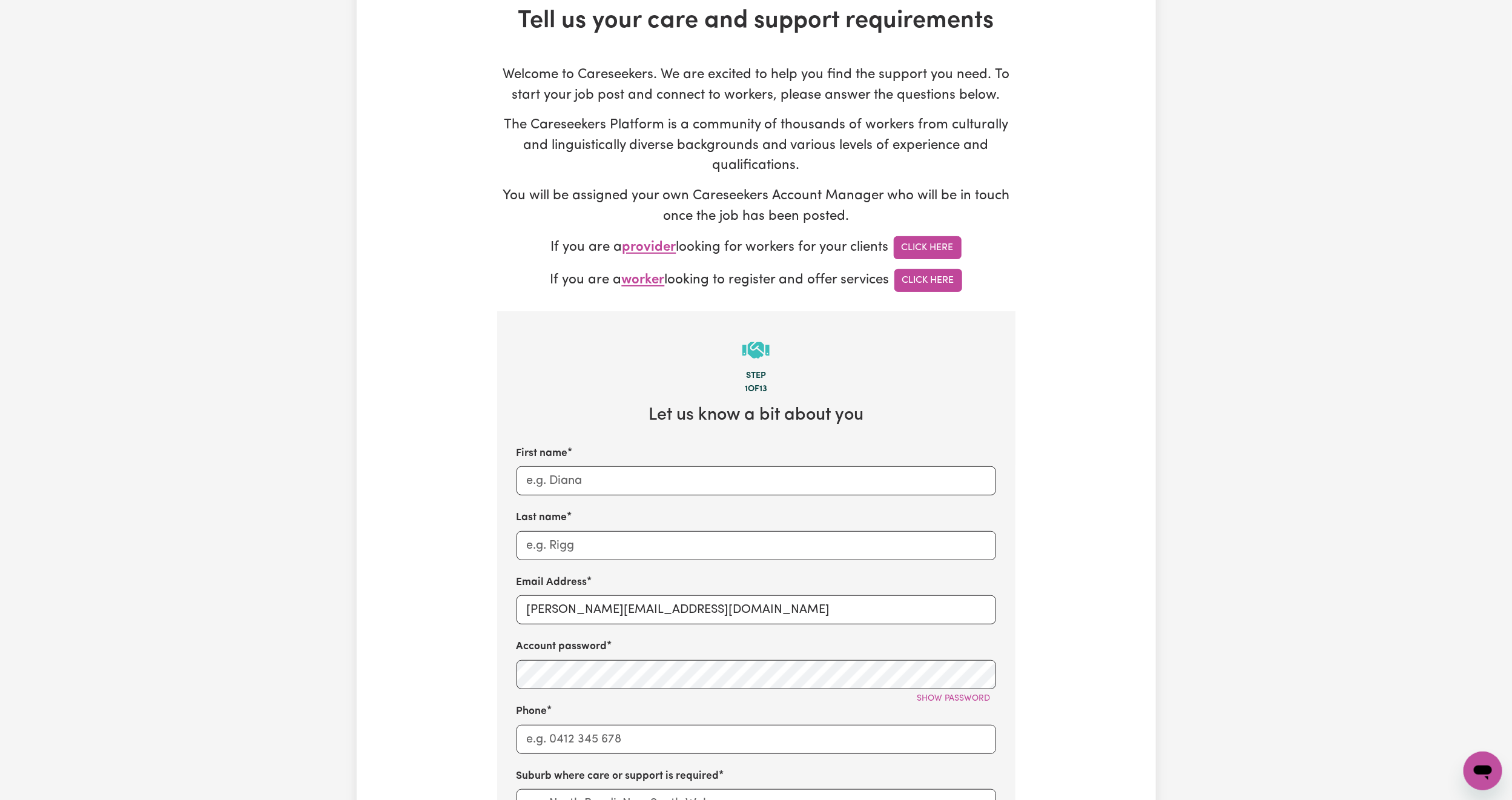
scroll to position [182, 0]
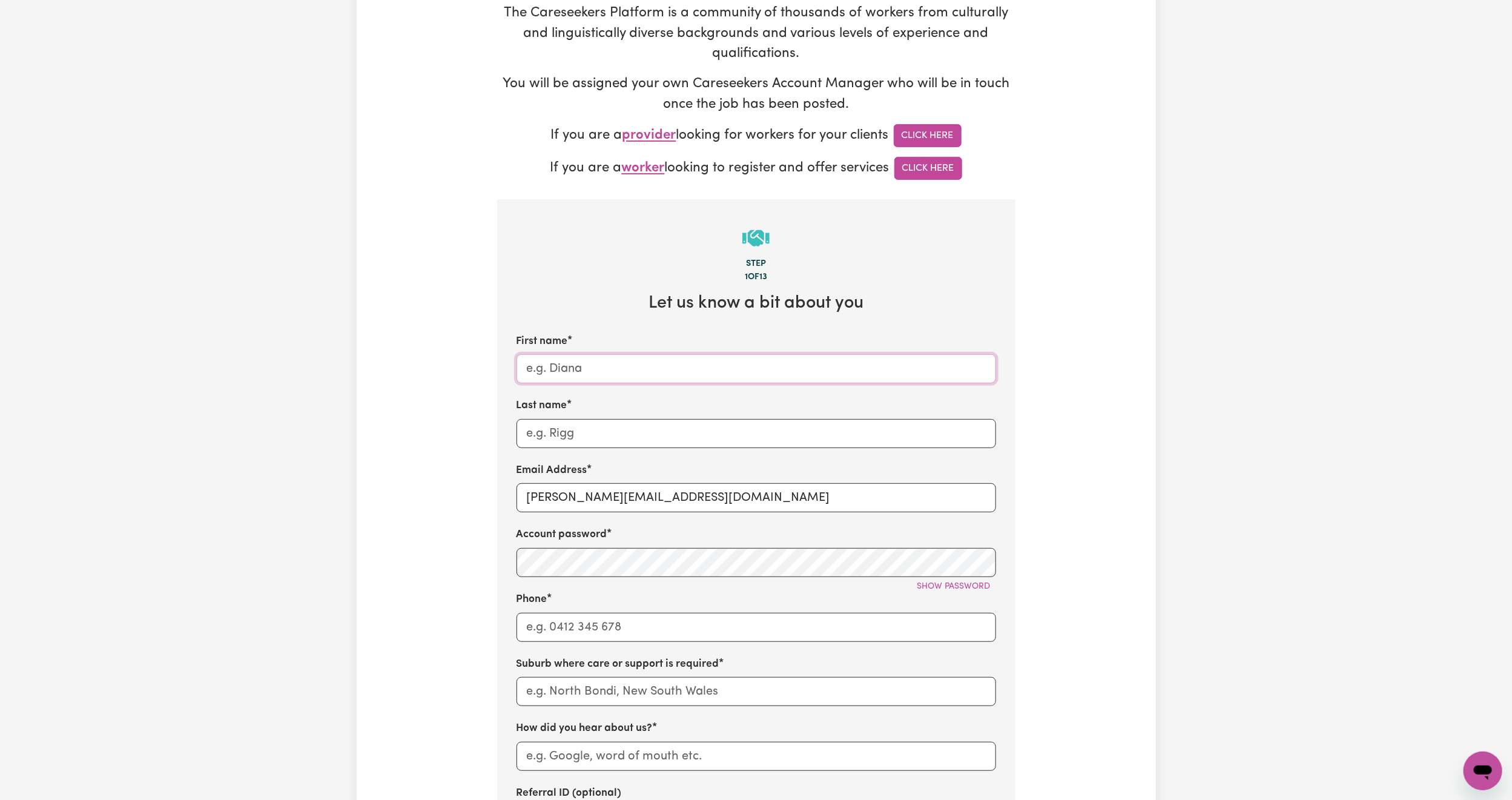
click at [591, 369] on input "First name" at bounding box center [756, 369] width 480 height 29
type input "[PERSON_NAME]"
type input "Lane"
click at [594, 504] on input "[PERSON_NAME][EMAIL_ADDRESS][DOMAIN_NAME]" at bounding box center [756, 498] width 480 height 29
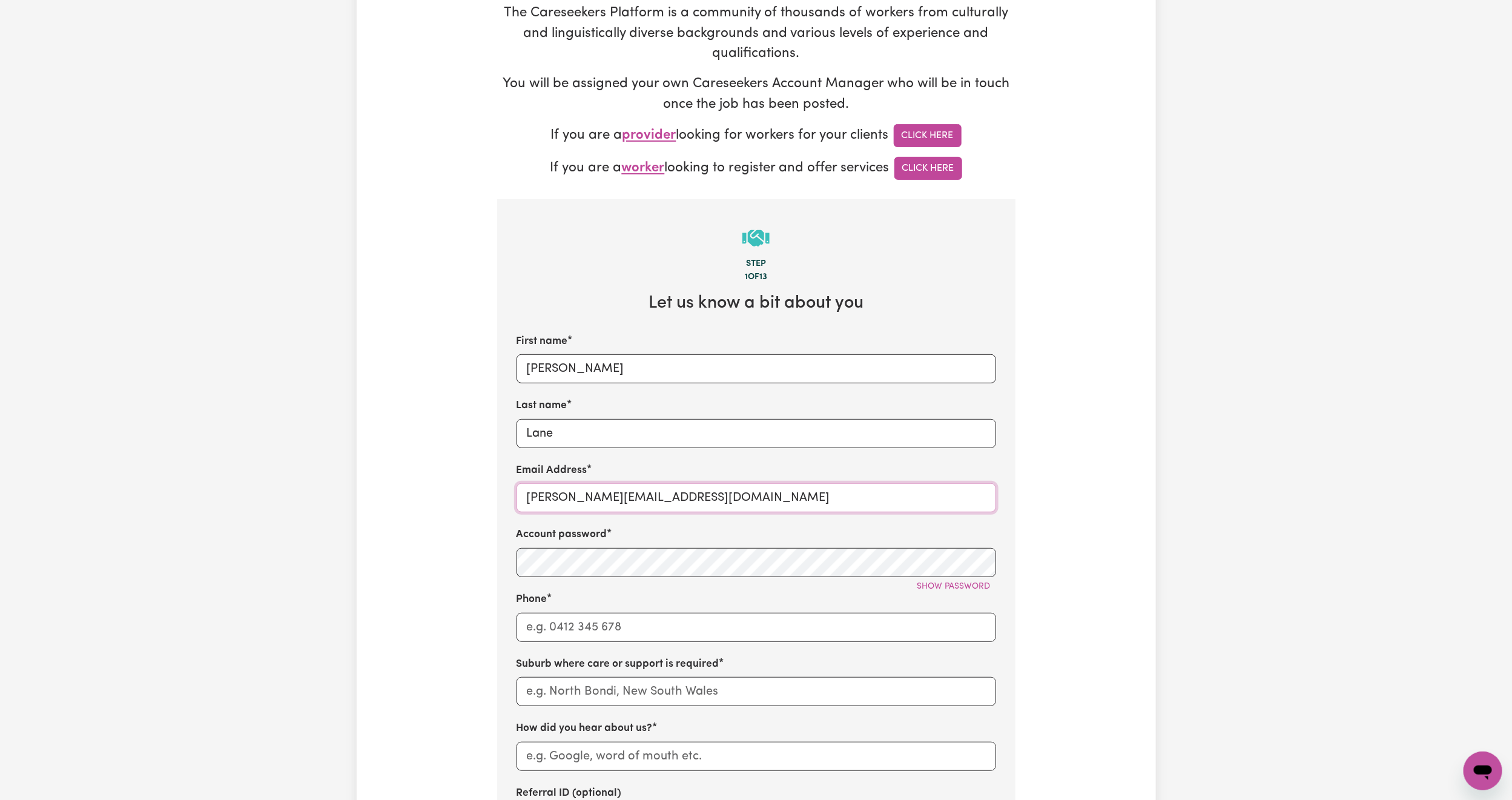
click at [594, 504] on input "[PERSON_NAME][EMAIL_ADDRESS][DOMAIN_NAME]" at bounding box center [756, 498] width 480 height 29
paste input "[EMAIL_ADDRESS][DOMAIN_NAME]"
type input "[EMAIL_ADDRESS][DOMAIN_NAME]"
click at [971, 591] on span "Show password" at bounding box center [954, 586] width 73 height 9
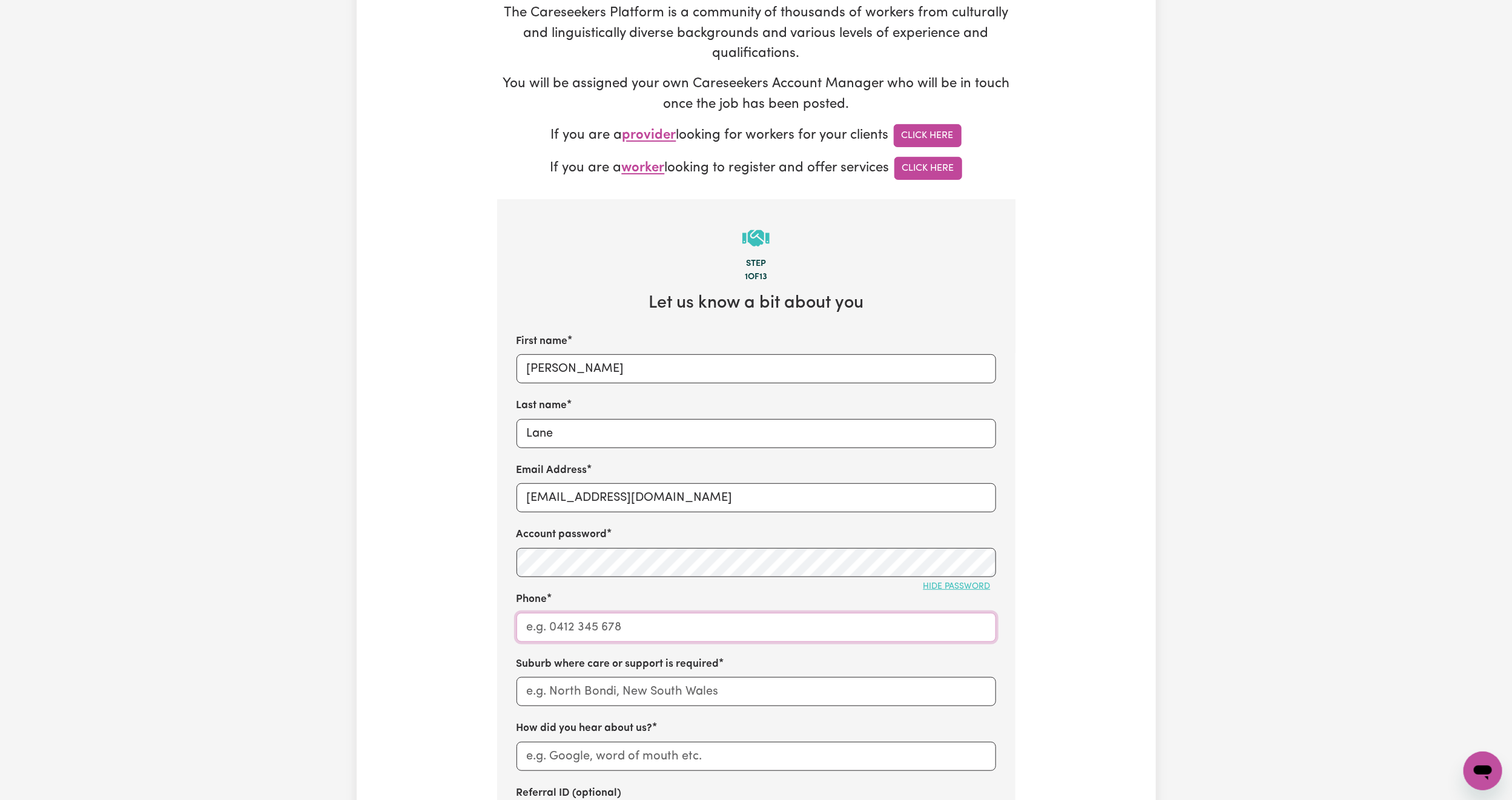
click at [558, 630] on input "Phone" at bounding box center [756, 628] width 480 height 29
paste input "0434822866"
type input "0434822866"
click at [576, 630] on input "text" at bounding box center [756, 692] width 480 height 29
type input "she"
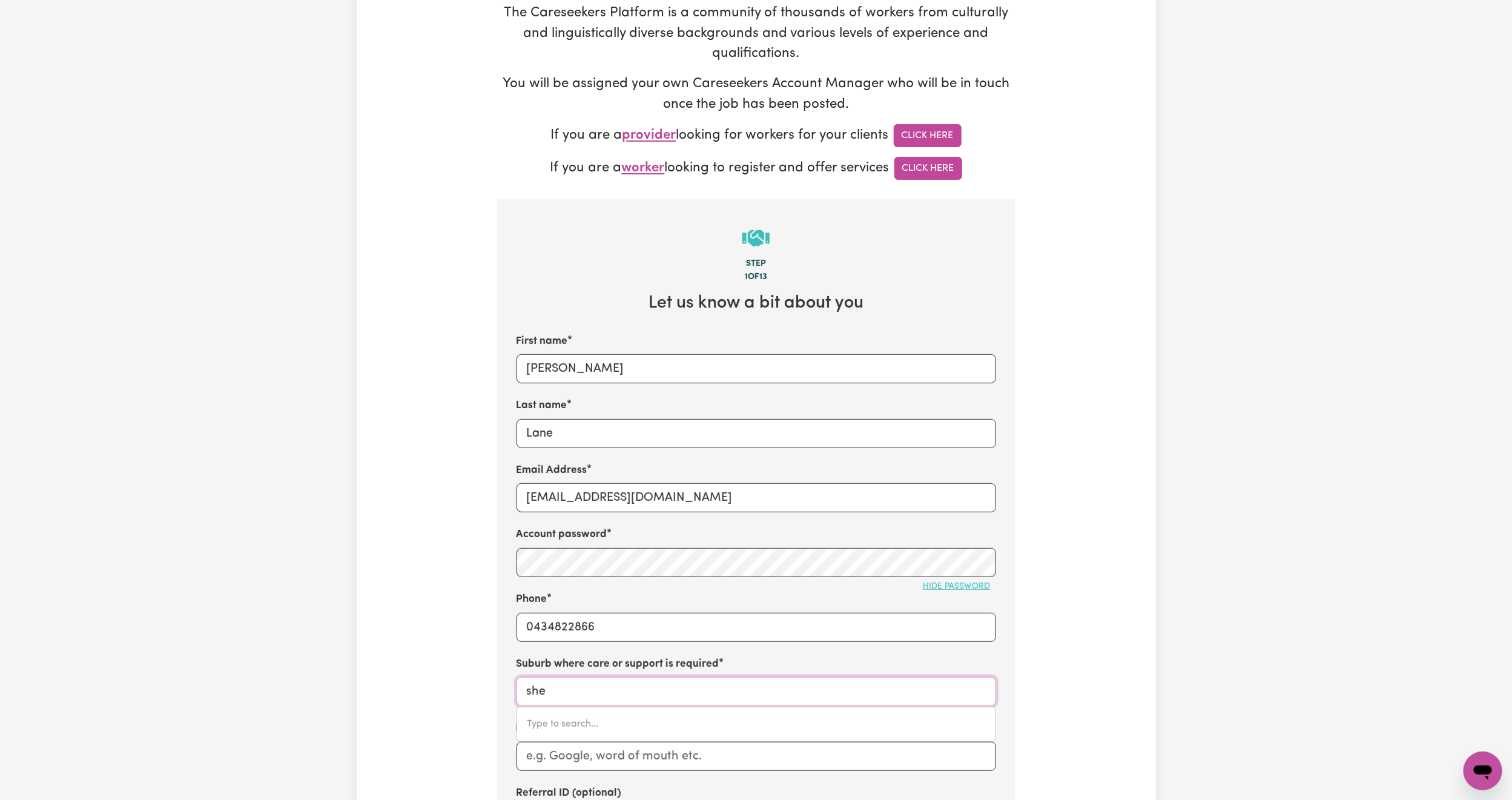
type input "she OAKS, Victoria, 3331"
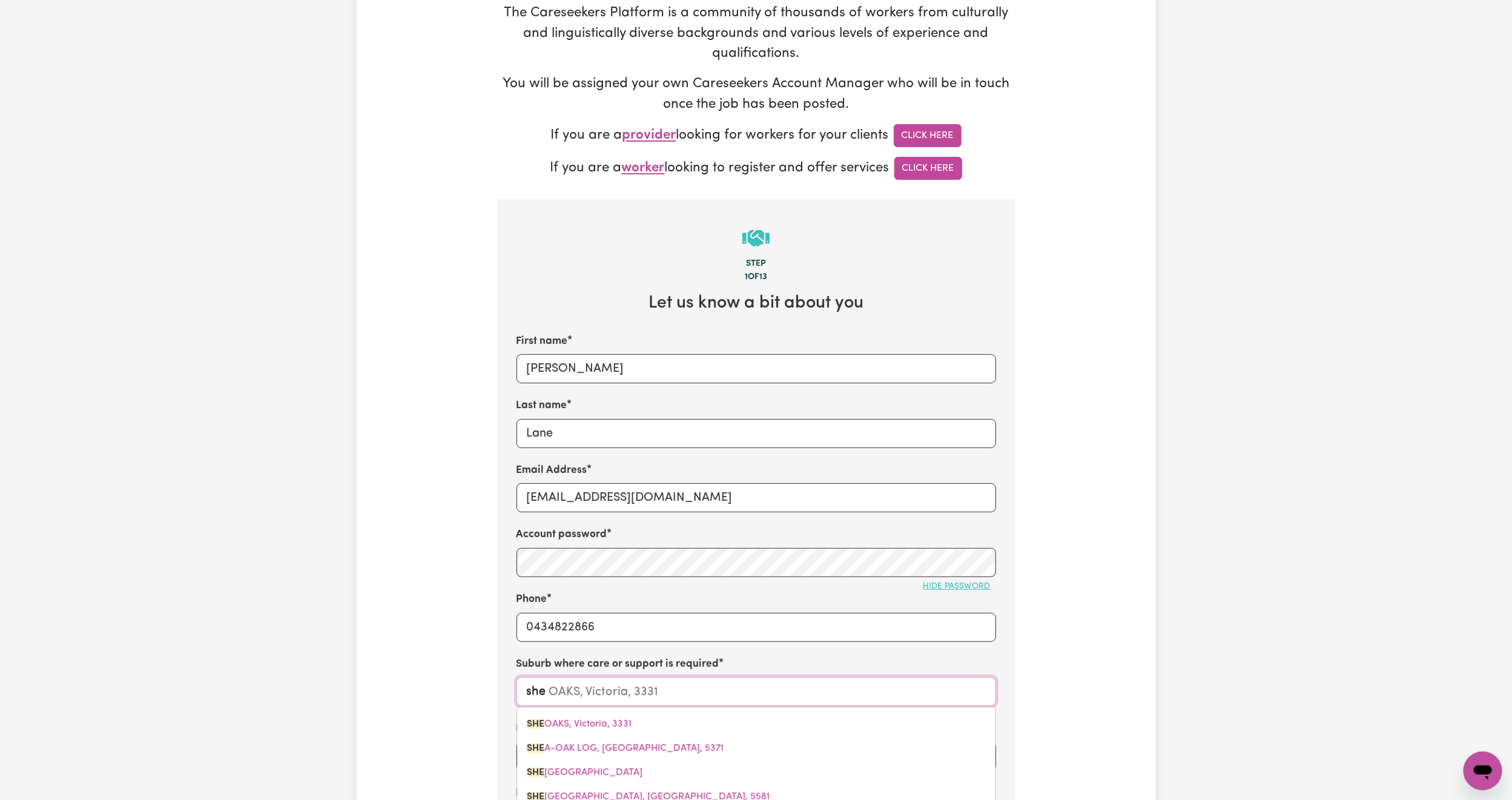
type input "shel"
type input "shell"
type input "[GEOGRAPHIC_DATA], [GEOGRAPHIC_DATA], 2529"
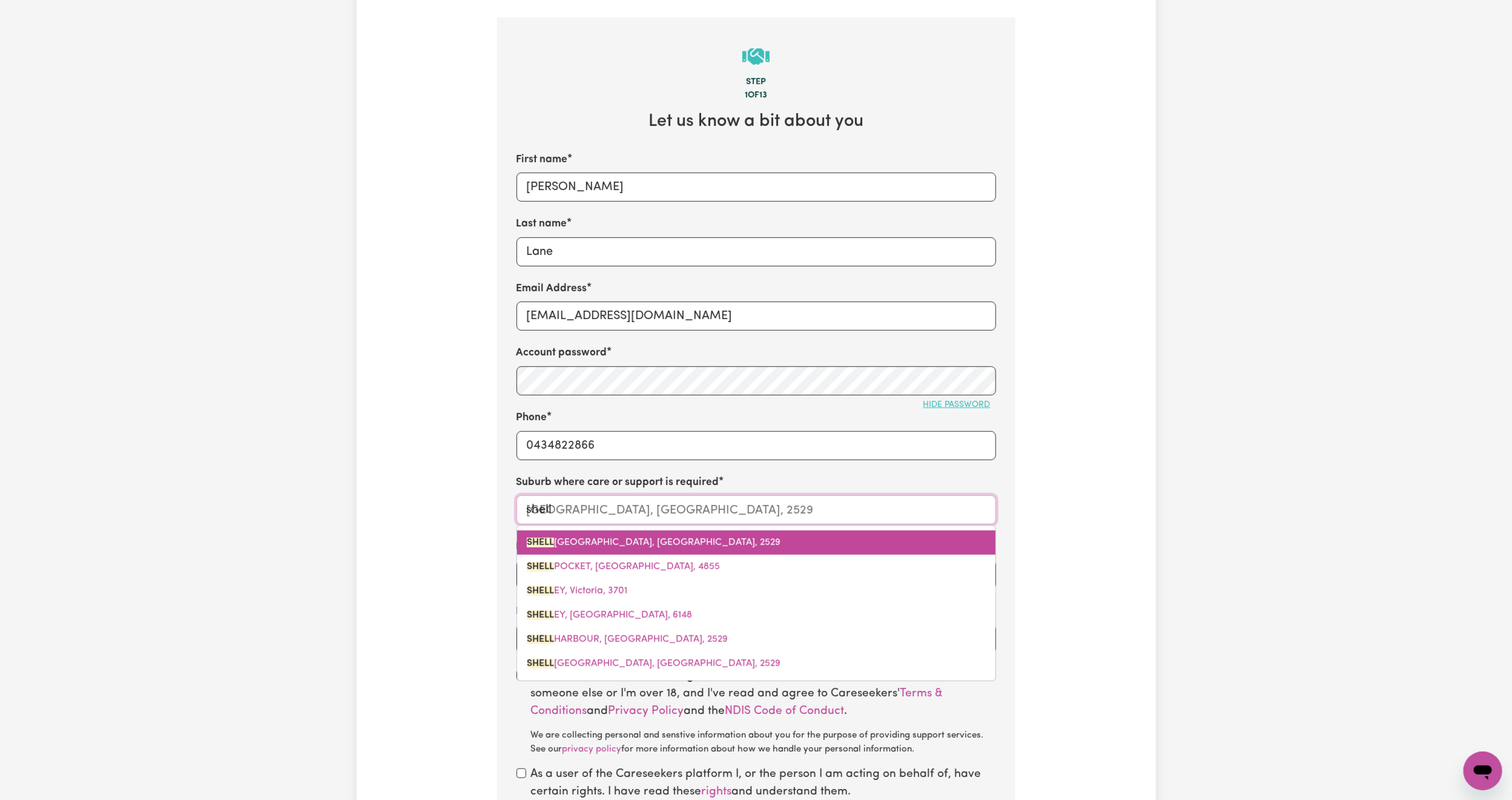
click at [578, 555] on link "[GEOGRAPHIC_DATA], [GEOGRAPHIC_DATA], 2529" at bounding box center [756, 543] width 478 height 24
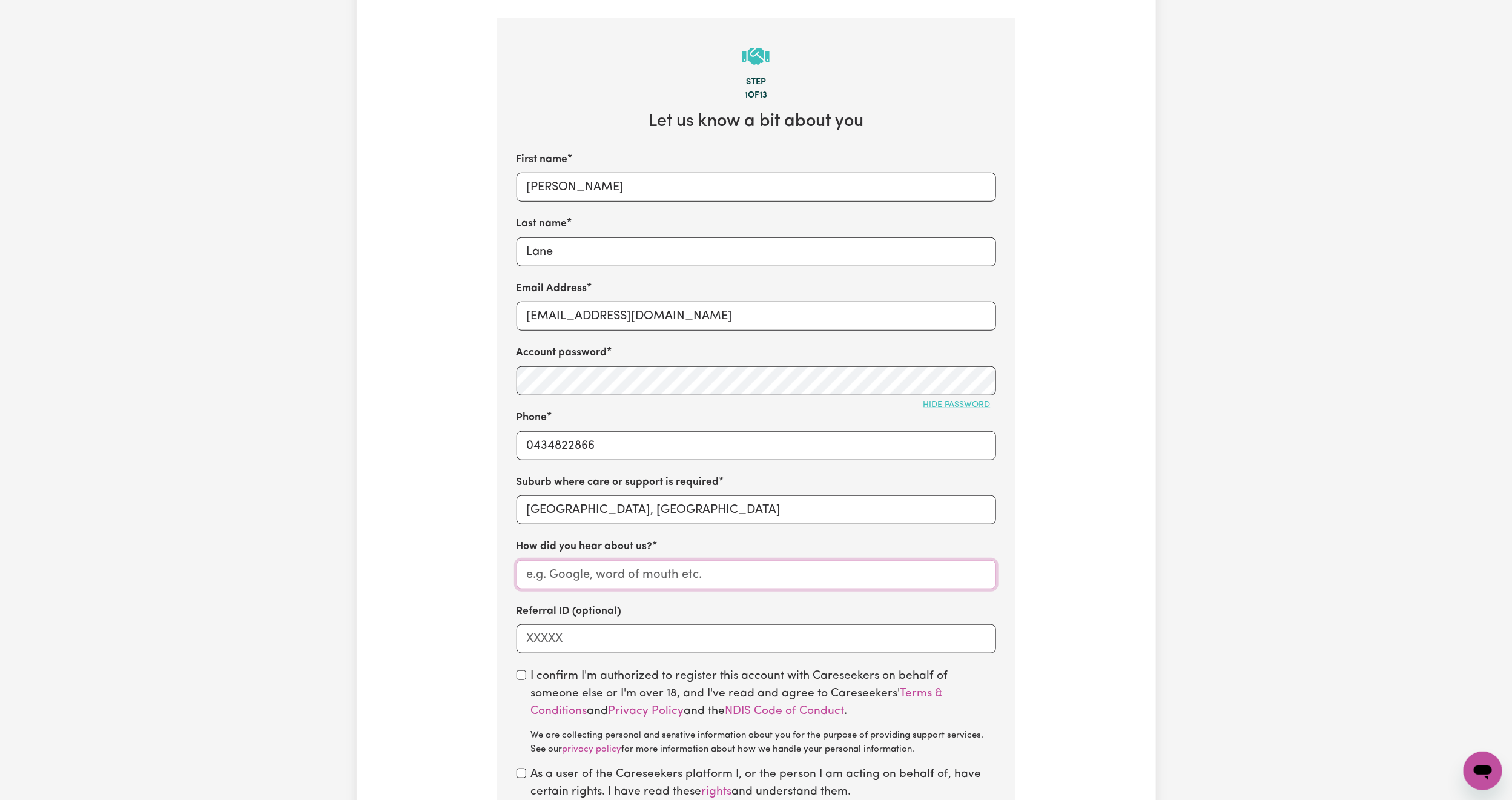
click at [621, 585] on input "How did you hear about us?" at bounding box center [756, 575] width 480 height 29
type input "Trilogy Care"
click at [520, 630] on input "checkbox" at bounding box center [521, 675] width 10 height 10
checkbox input "true"
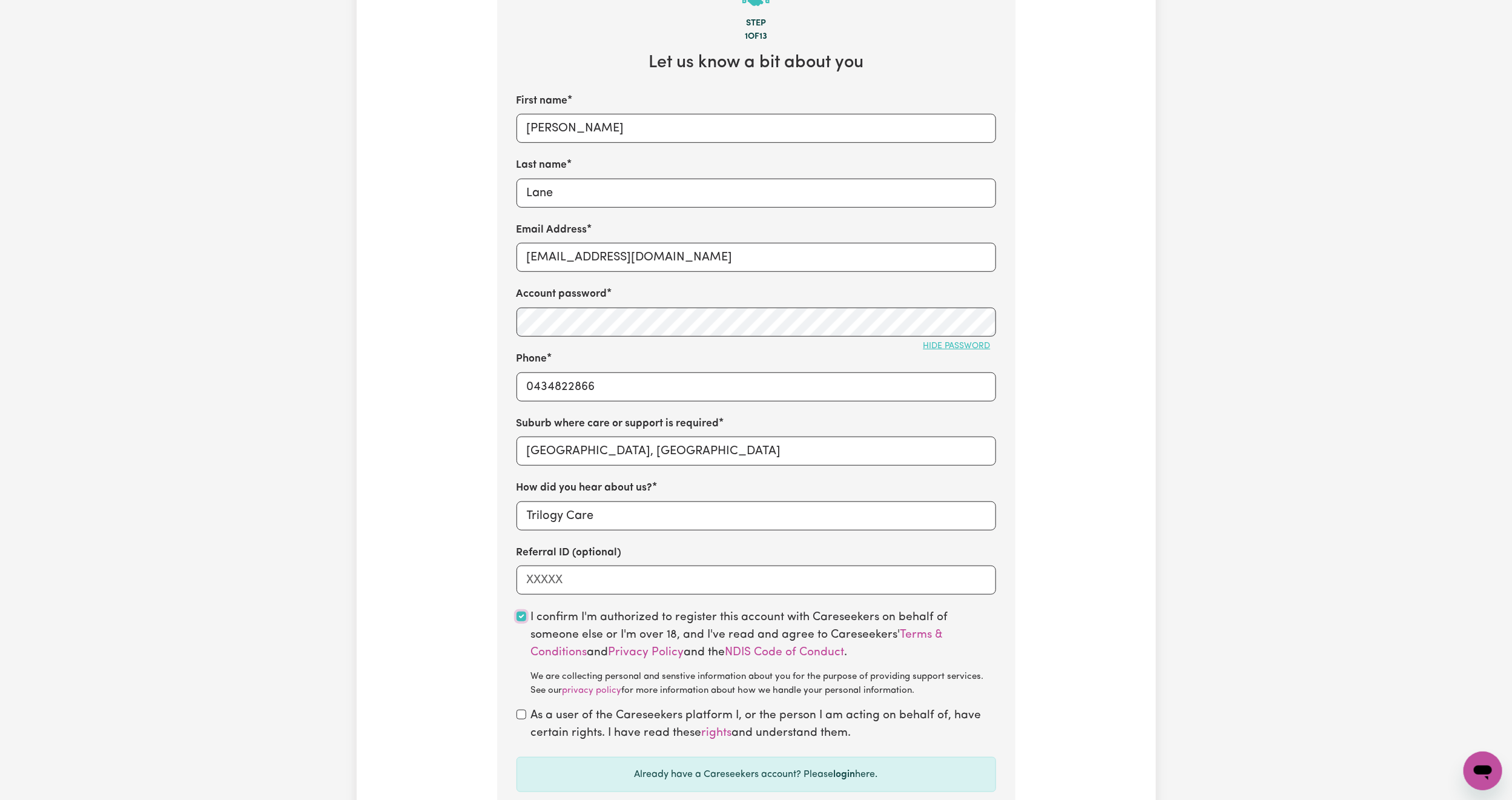
scroll to position [454, 0]
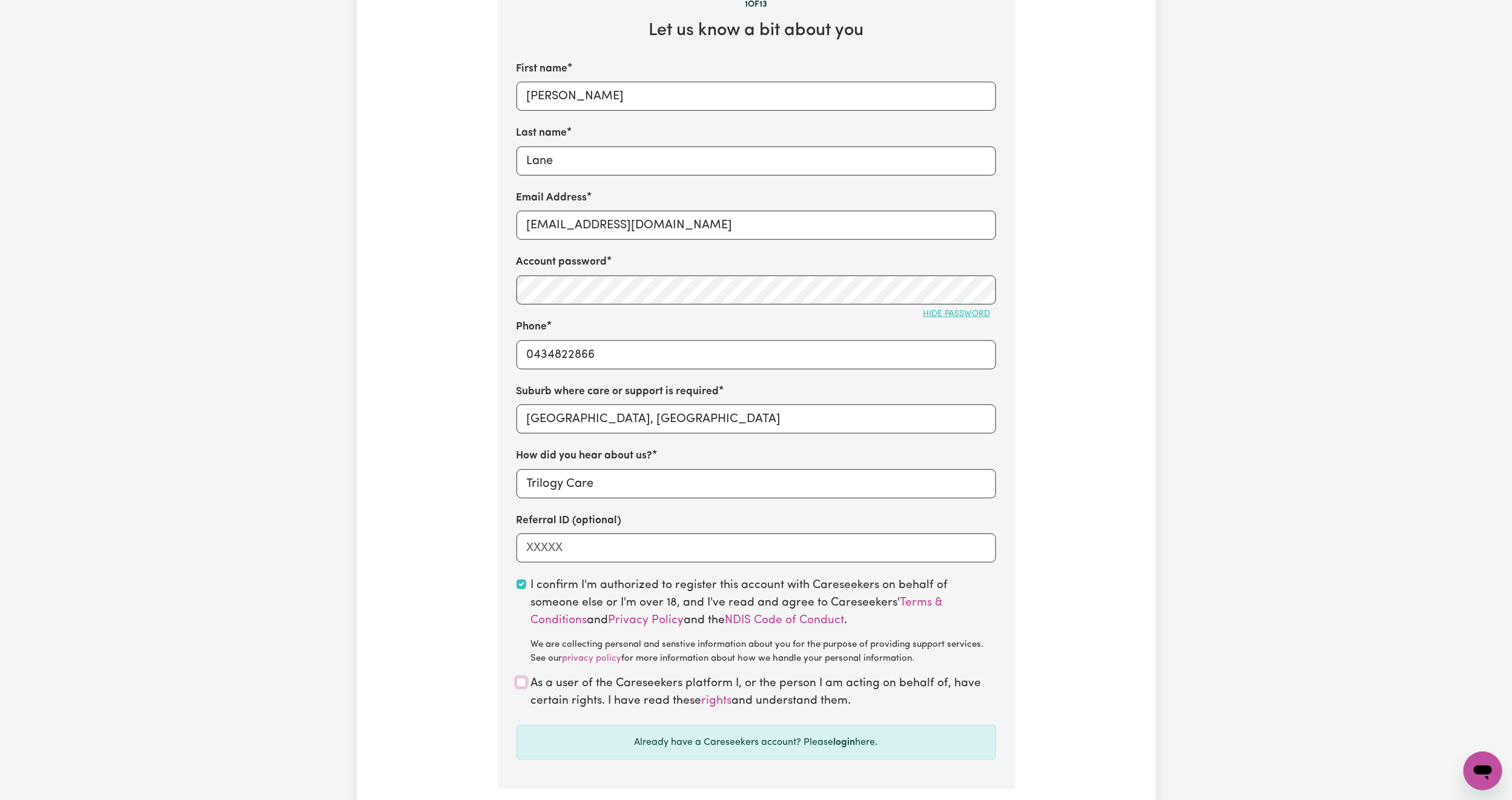
click at [518, 630] on input "checkbox" at bounding box center [521, 683] width 10 height 10
checkbox input "true"
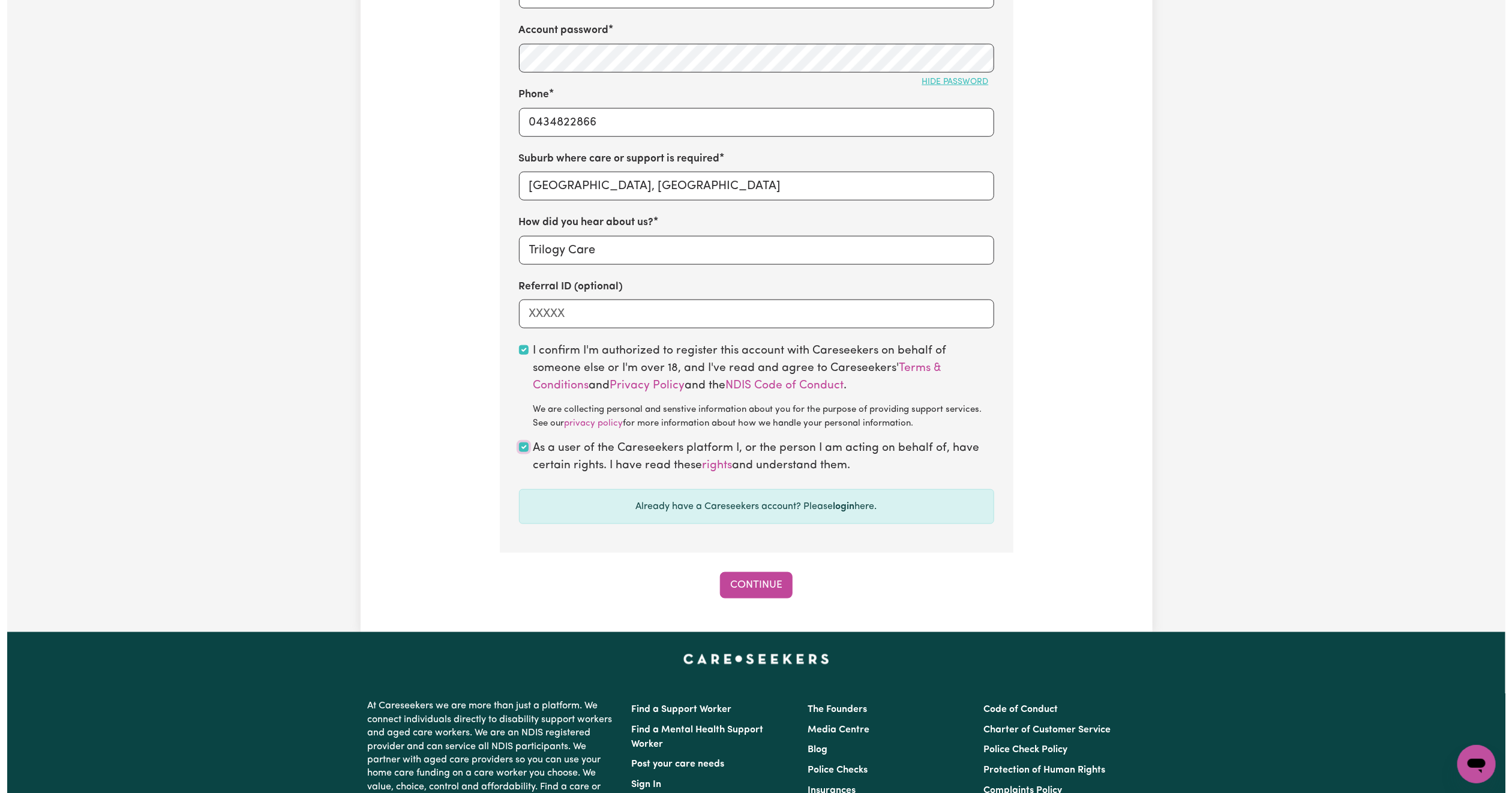
scroll to position [630, 0]
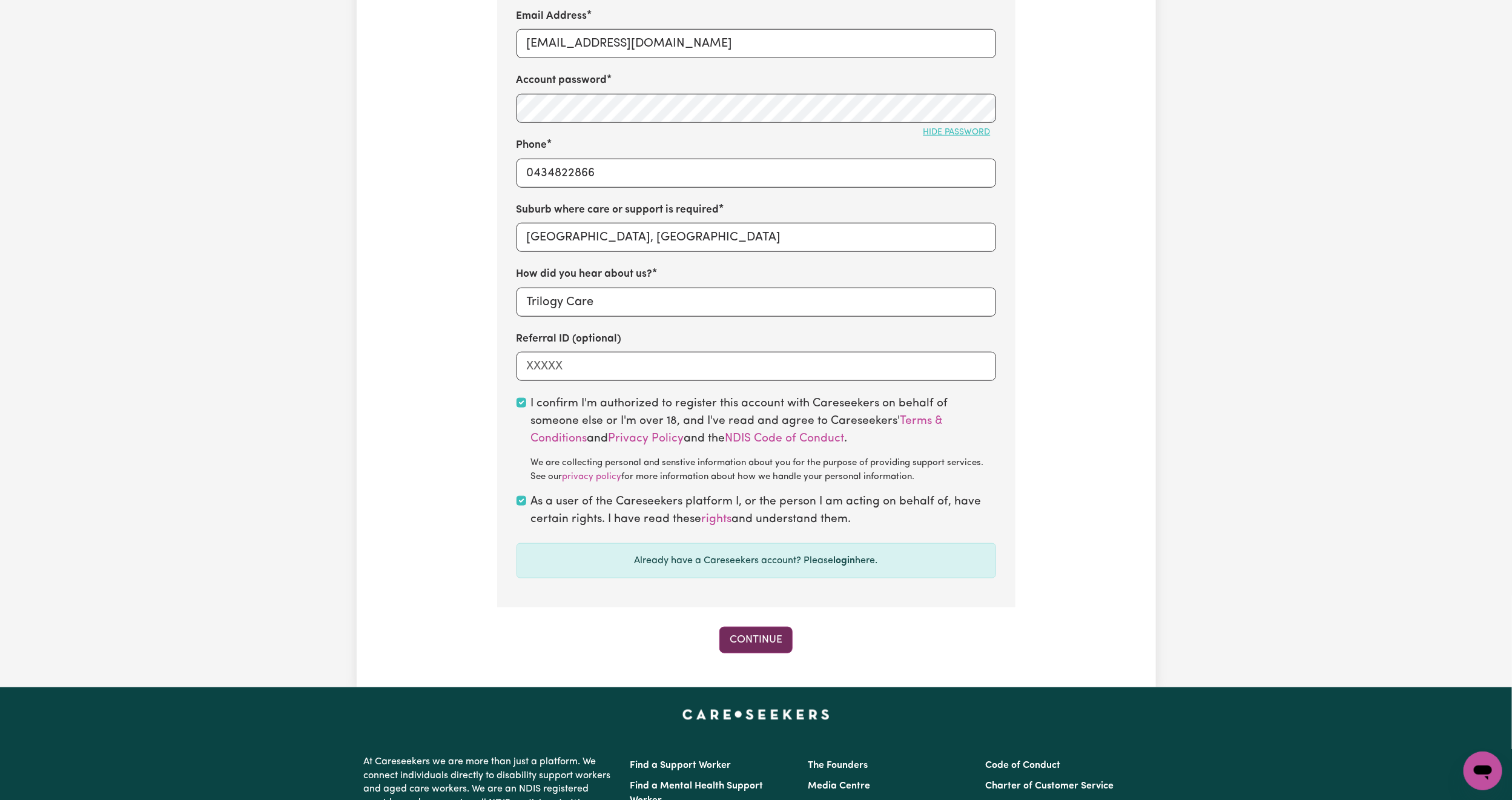
click at [757, 630] on button "Continue" at bounding box center [756, 640] width 73 height 27
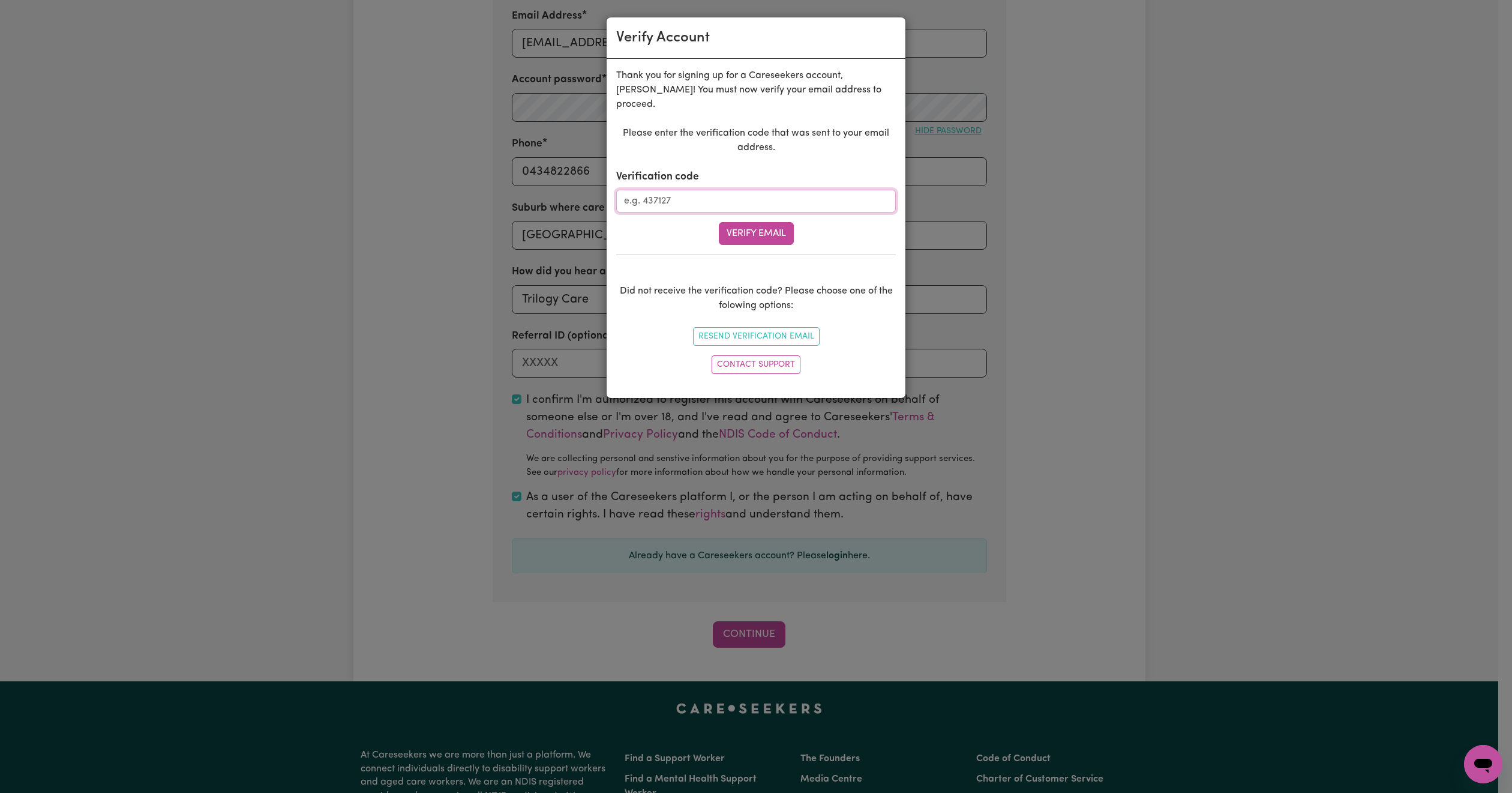
click at [694, 190] on input "Verification code" at bounding box center [756, 201] width 279 height 23
paste input "434775"
type input "434775"
click at [726, 222] on button "Verify Email" at bounding box center [757, 233] width 75 height 23
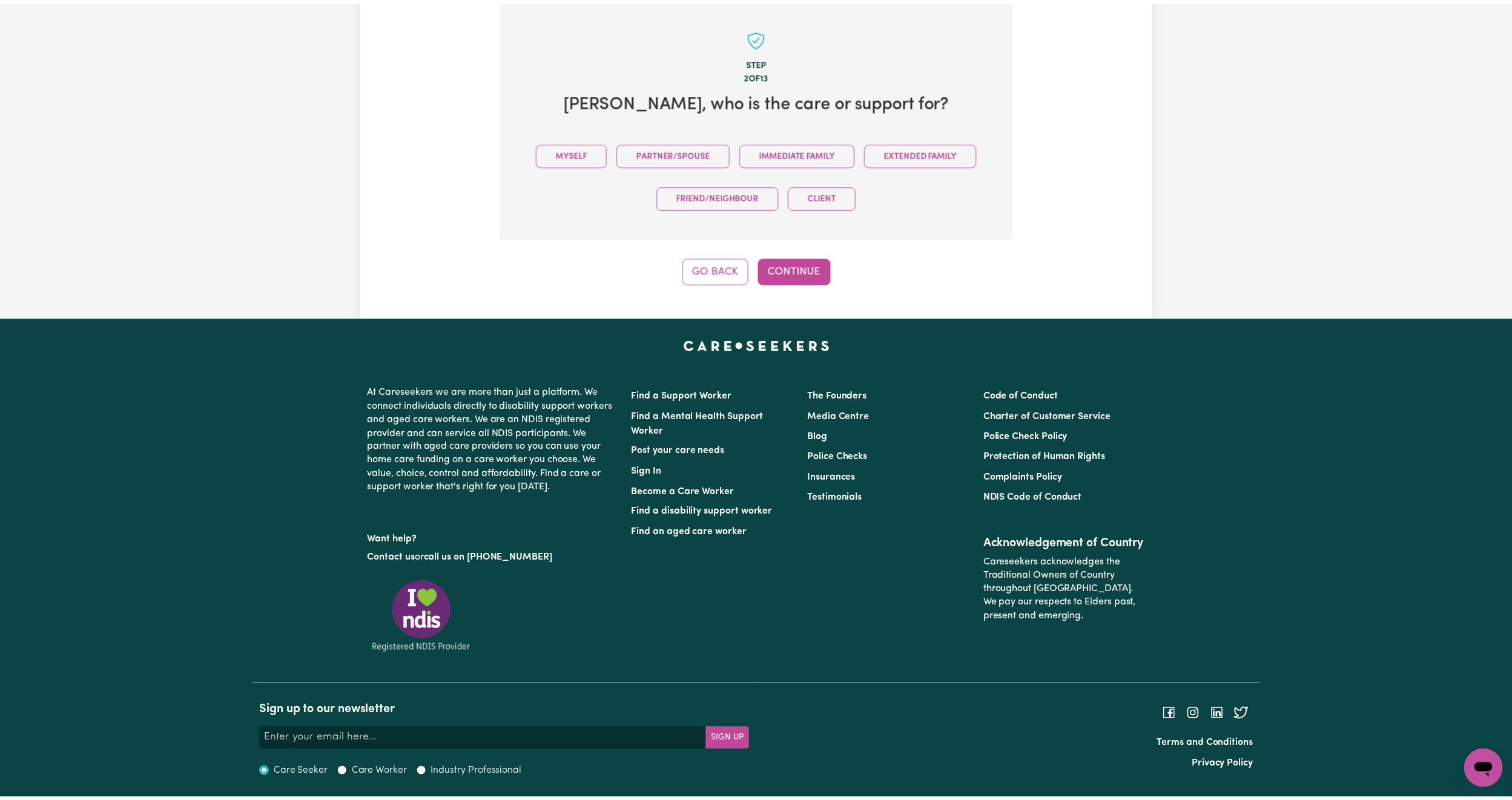
scroll to position [383, 0]
